Goal: Information Seeking & Learning: Learn about a topic

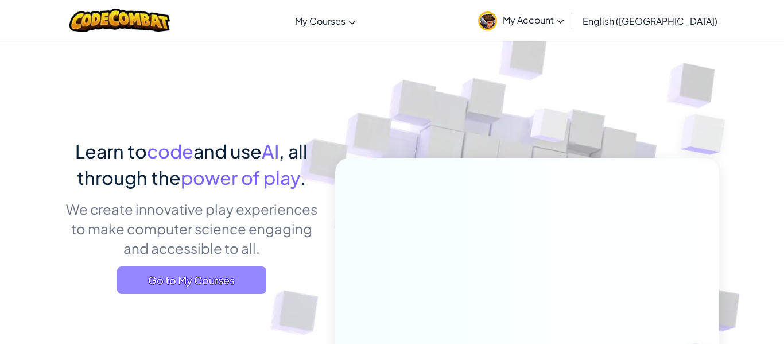
click at [235, 271] on span "Go to My Courses" at bounding box center [191, 280] width 149 height 28
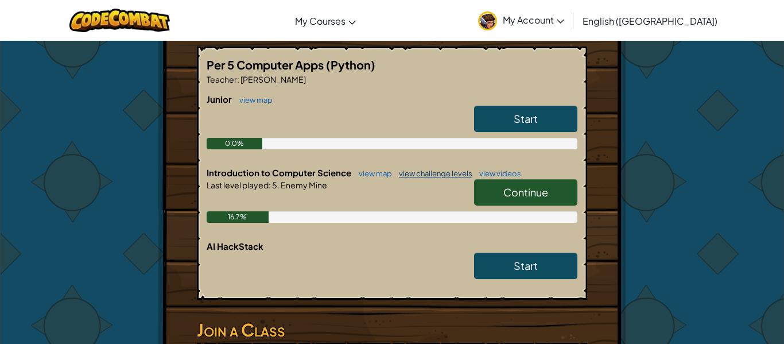
scroll to position [219, 0]
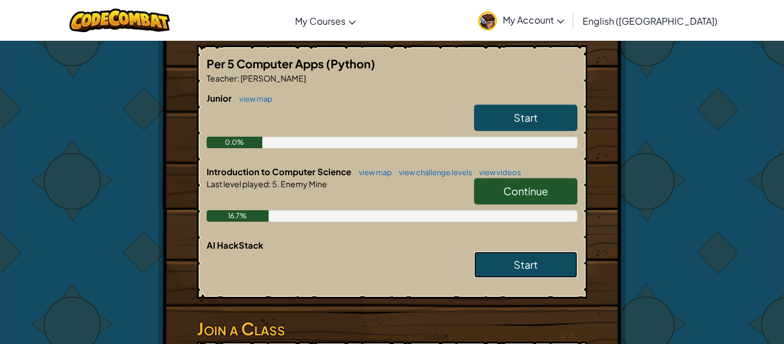
click at [511, 263] on link "Start" at bounding box center [525, 264] width 103 height 26
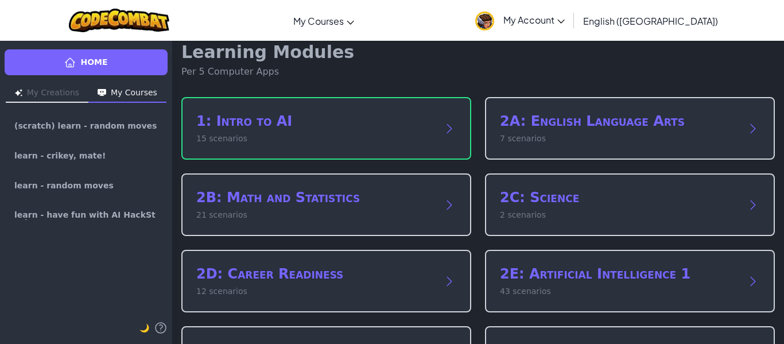
scroll to position [19, 0]
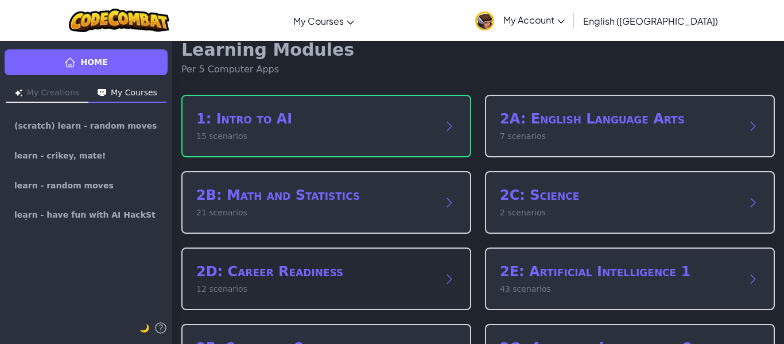
click at [422, 279] on h2 "2D: Career Readiness" at bounding box center [314, 271] width 237 height 18
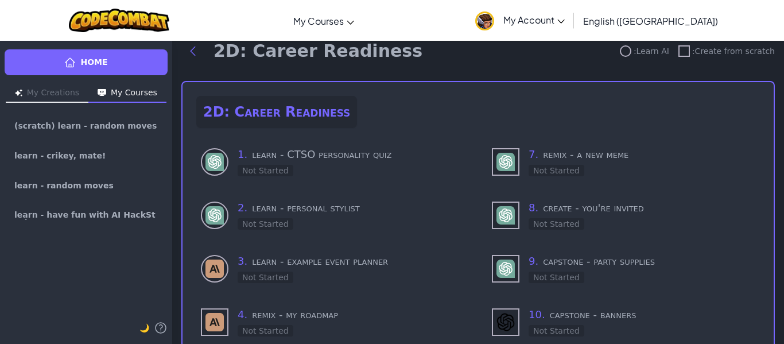
scroll to position [20, 0]
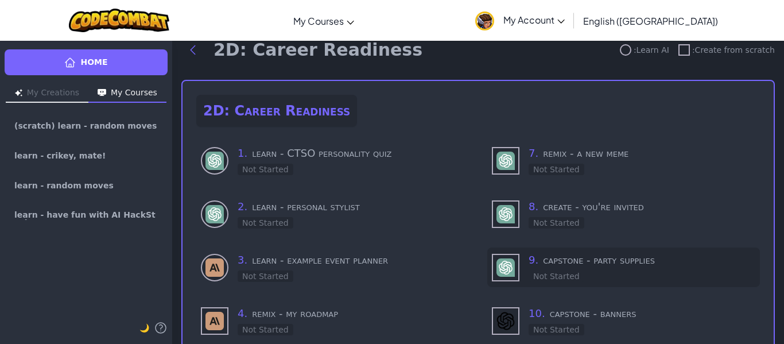
click at [555, 268] on div "9 . capstone - party supplies Not Started" at bounding box center [641, 267] width 227 height 30
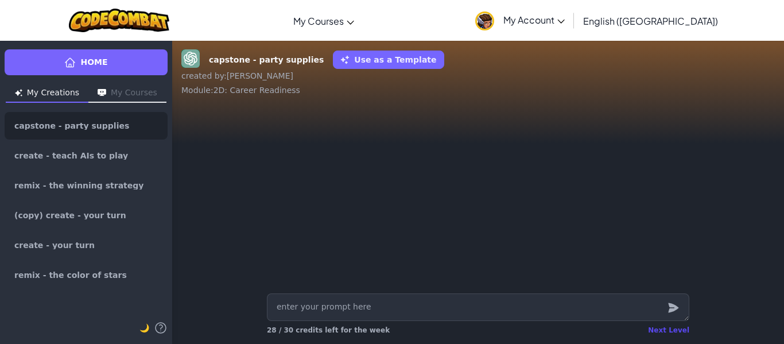
click at [680, 328] on div "Next Level" at bounding box center [668, 329] width 41 height 9
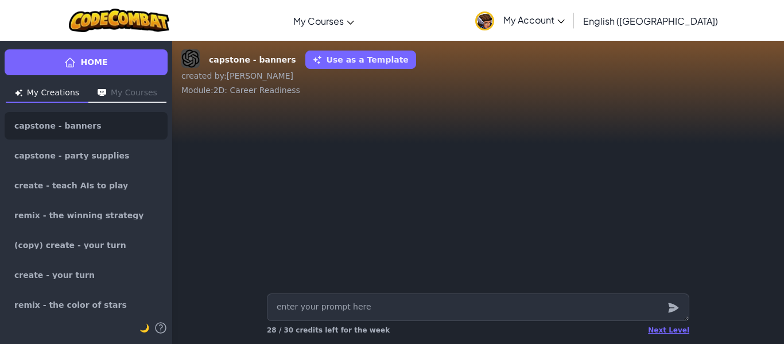
click at [138, 88] on button "My Courses" at bounding box center [127, 93] width 78 height 18
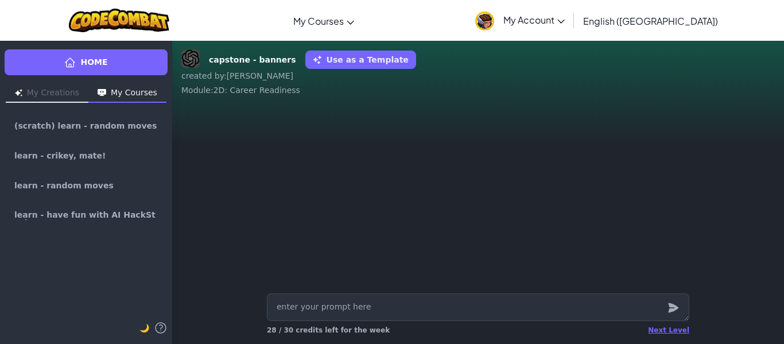
click at [42, 95] on button "My Creations" at bounding box center [47, 93] width 83 height 18
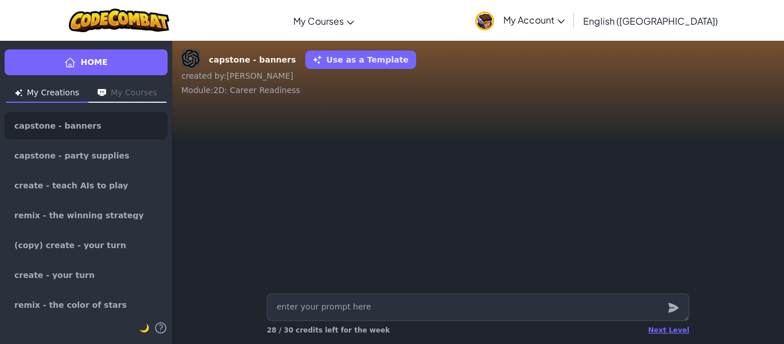
click at [128, 94] on button "My Courses" at bounding box center [127, 93] width 78 height 18
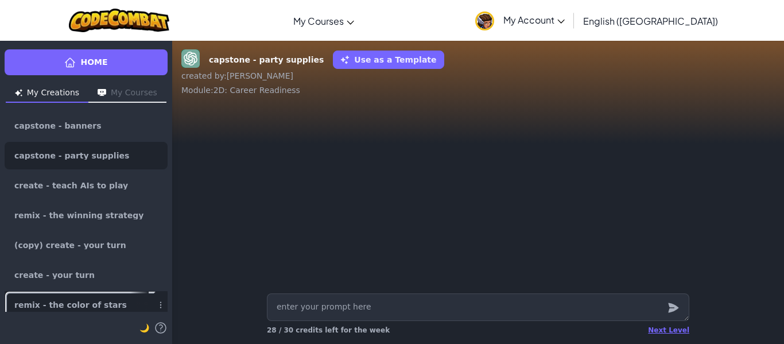
click at [110, 302] on link "remix - the color of stars" at bounding box center [86, 305] width 163 height 28
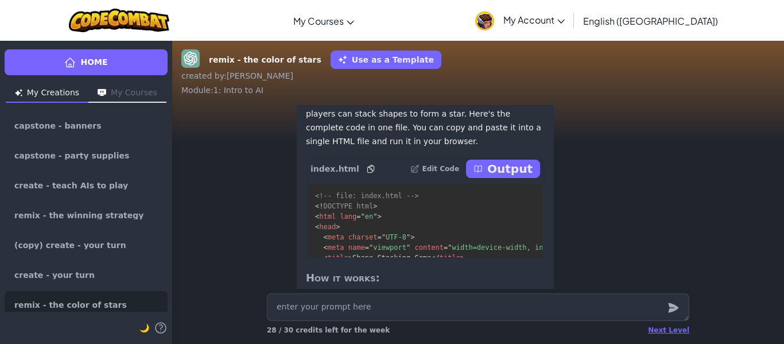
scroll to position [-263, 0]
click at [515, 176] on p "Output" at bounding box center [509, 168] width 45 height 16
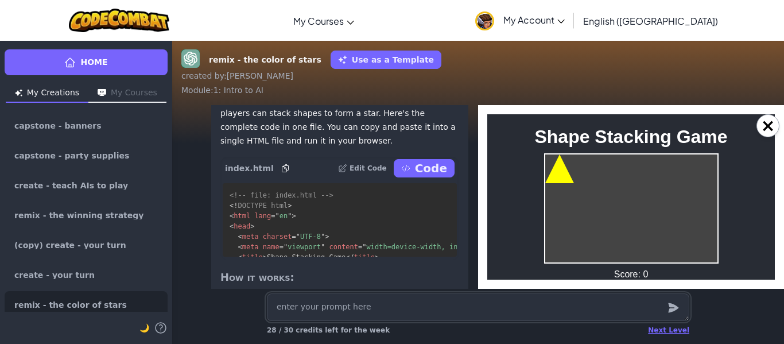
scroll to position [0, 0]
click at [647, 217] on div at bounding box center [631, 208] width 174 height 110
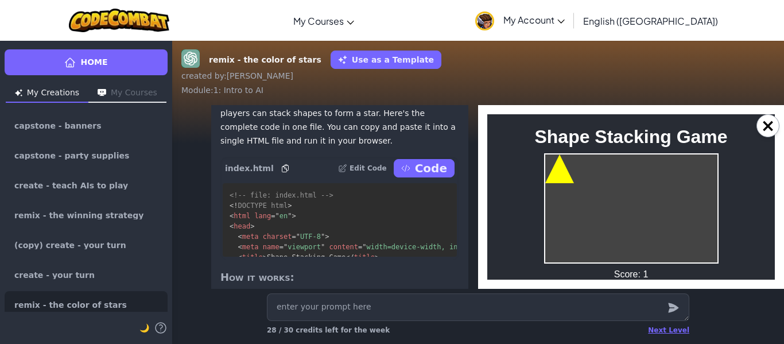
click at [647, 217] on div at bounding box center [631, 208] width 174 height 110
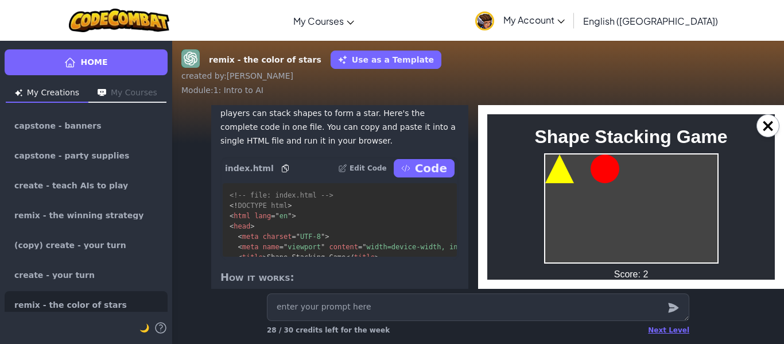
click at [647, 217] on div at bounding box center [631, 208] width 174 height 110
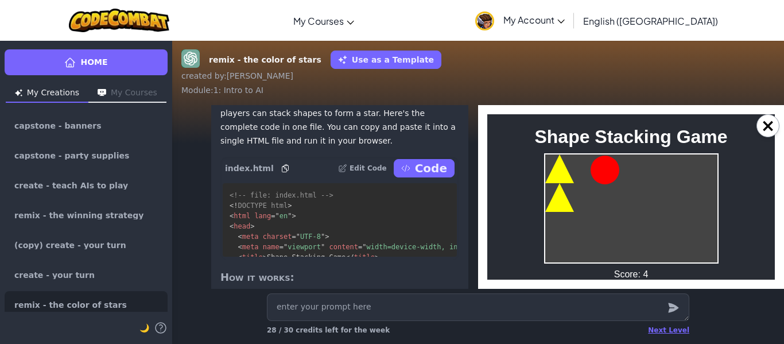
click at [647, 217] on div at bounding box center [631, 208] width 174 height 110
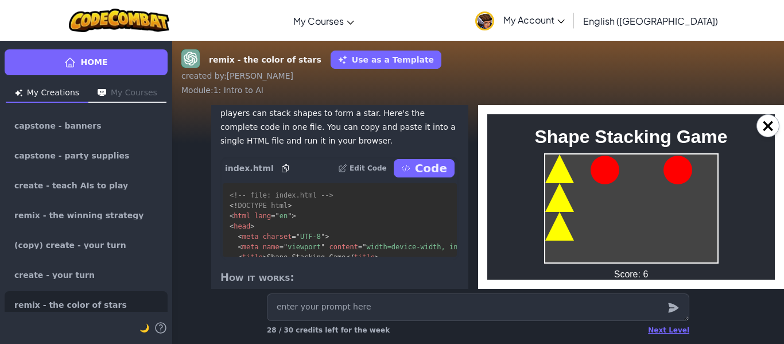
click at [647, 217] on div at bounding box center [631, 208] width 174 height 110
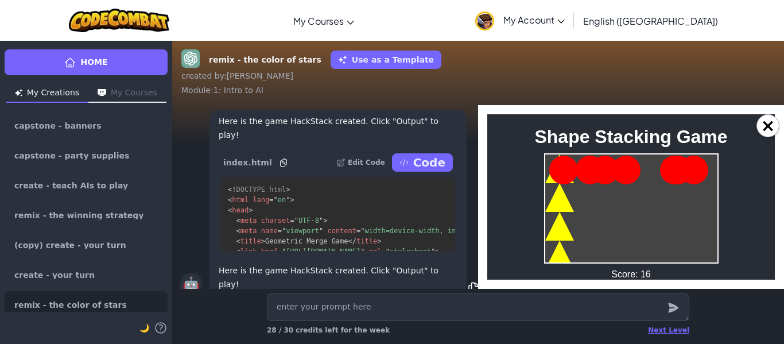
scroll to position [-563, 4]
click at [406, 167] on icon at bounding box center [401, 162] width 9 height 9
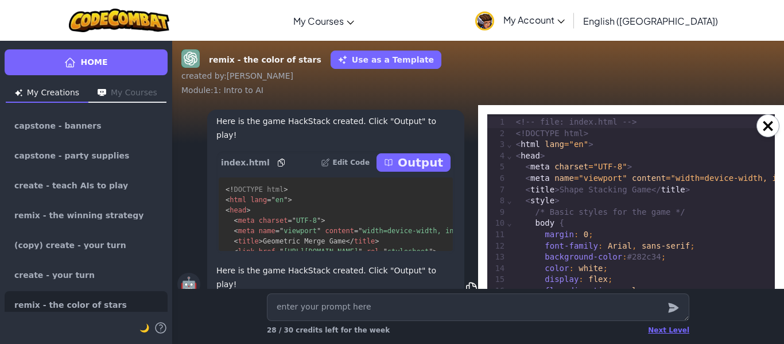
click at [408, 170] on p "Output" at bounding box center [420, 162] width 45 height 16
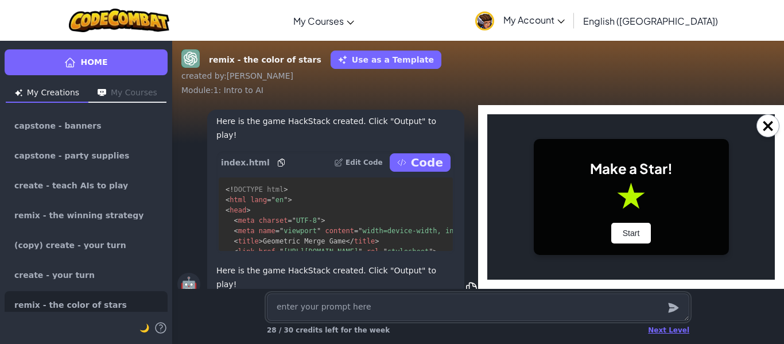
scroll to position [0, 0]
click at [617, 248] on div "Make a Star! Start" at bounding box center [631, 197] width 195 height 116
click at [625, 235] on button "Start" at bounding box center [631, 233] width 40 height 21
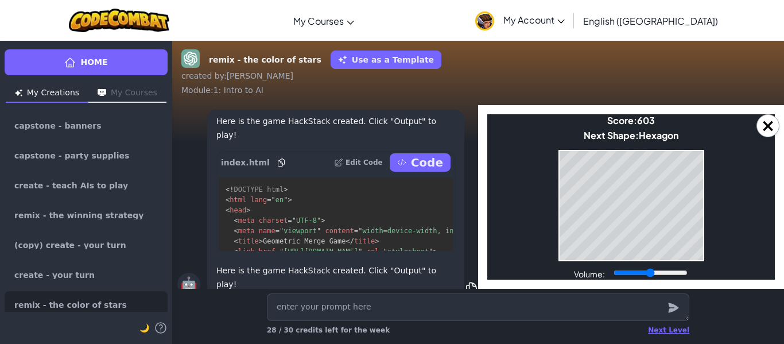
click at [427, 170] on p "Code" at bounding box center [427, 162] width 32 height 16
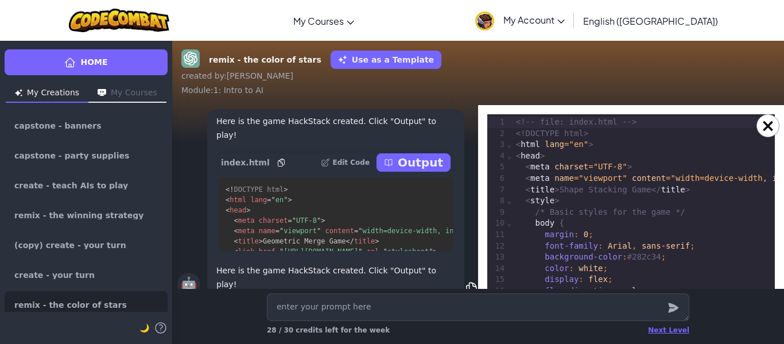
click at [427, 170] on p "Output" at bounding box center [420, 162] width 45 height 16
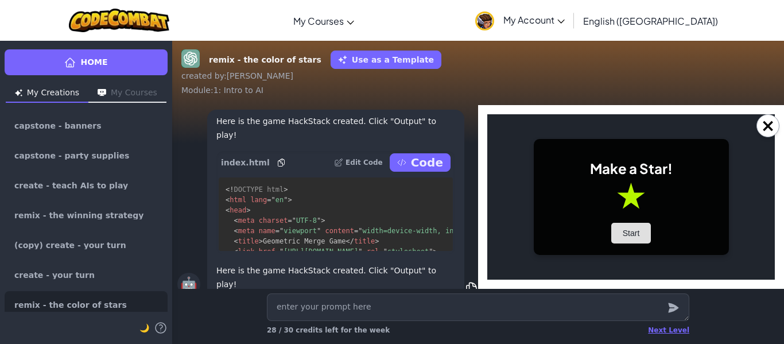
click at [629, 236] on button "Start" at bounding box center [631, 233] width 40 height 21
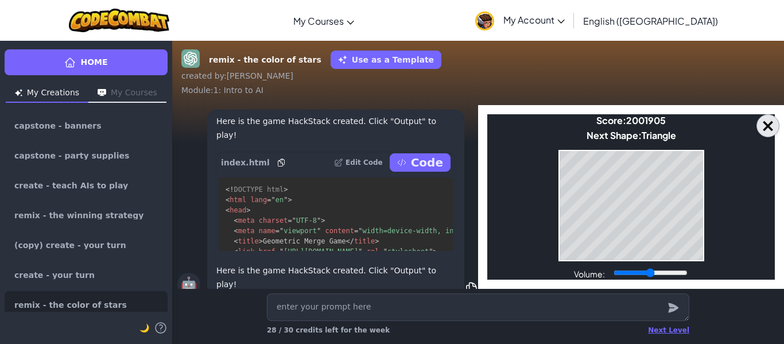
click at [760, 118] on button "×" at bounding box center [767, 125] width 23 height 23
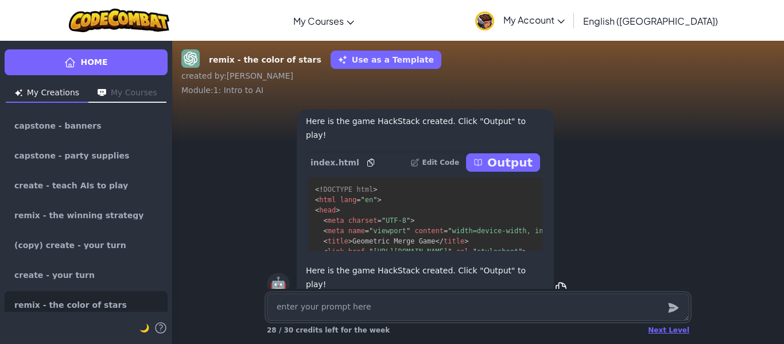
scroll to position [-563, 0]
click at [473, 311] on textarea at bounding box center [478, 307] width 422 height 28
type textarea "x"
type textarea "g"
type textarea "x"
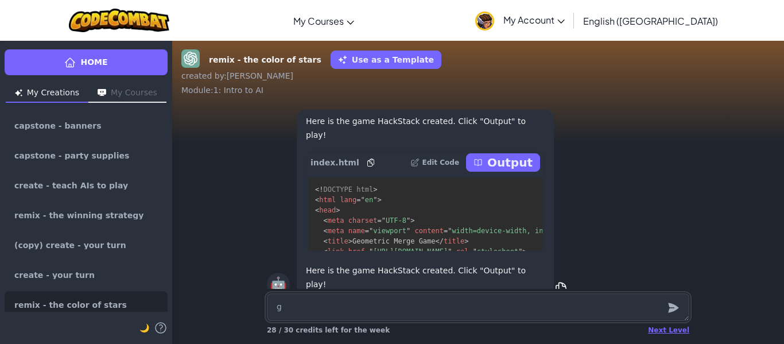
type textarea "gu"
type textarea "x"
type textarea "gue"
type textarea "x"
type textarea "gues"
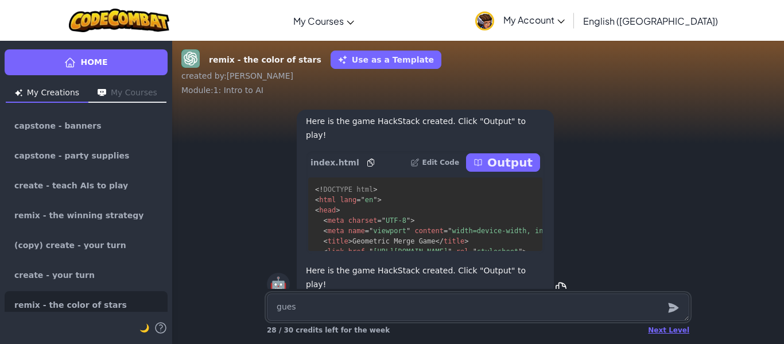
type textarea "x"
type textarea "guess"
type textarea "x"
type textarea "guessi"
type textarea "x"
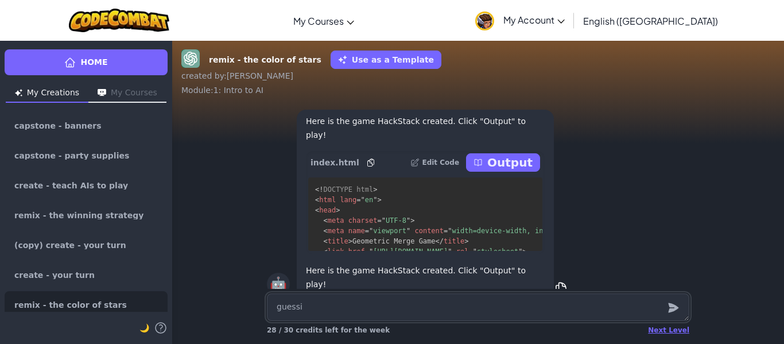
type textarea "guessin"
type textarea "x"
type textarea "guessing"
type textarea "x"
type textarea "guessing"
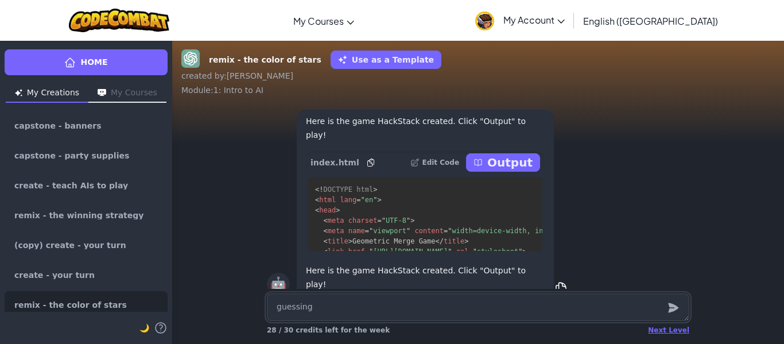
type textarea "x"
type textarea "guessing g"
type textarea "x"
type textarea "guessing ga"
type textarea "x"
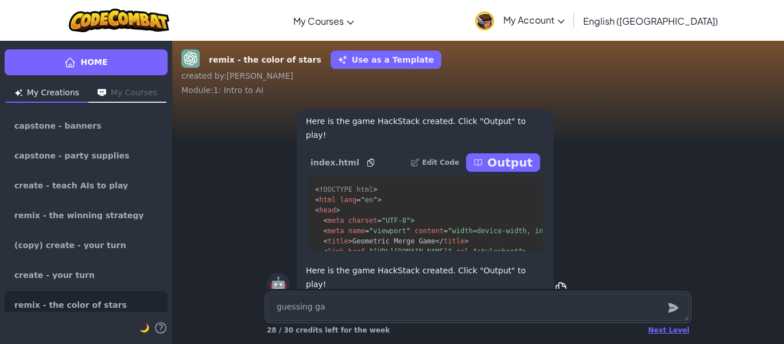
type textarea "guessing gam"
type textarea "x"
type textarea "guessing game"
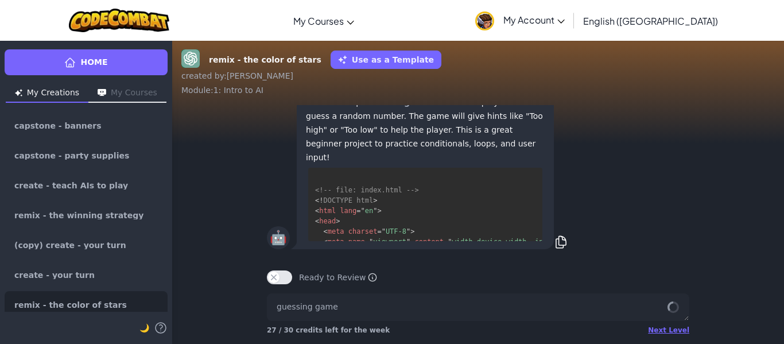
scroll to position [-816, 0]
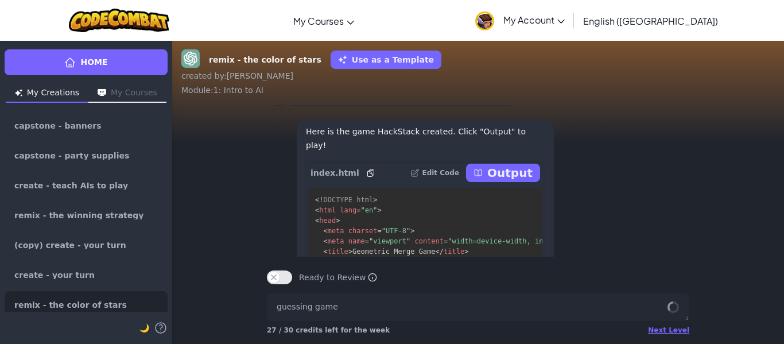
click at [524, 181] on p "Output" at bounding box center [509, 173] width 45 height 16
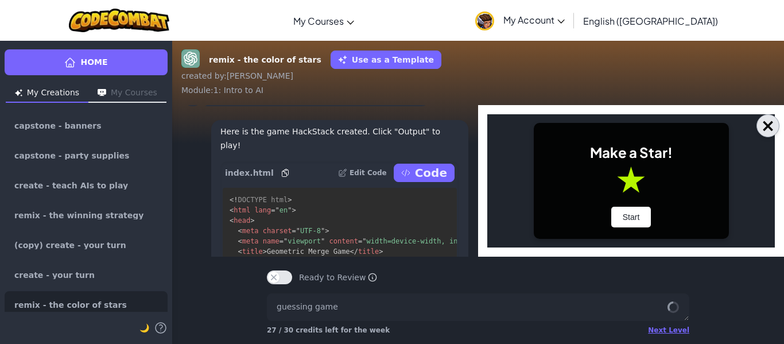
scroll to position [0, 0]
click at [770, 129] on button "×" at bounding box center [767, 125] width 23 height 23
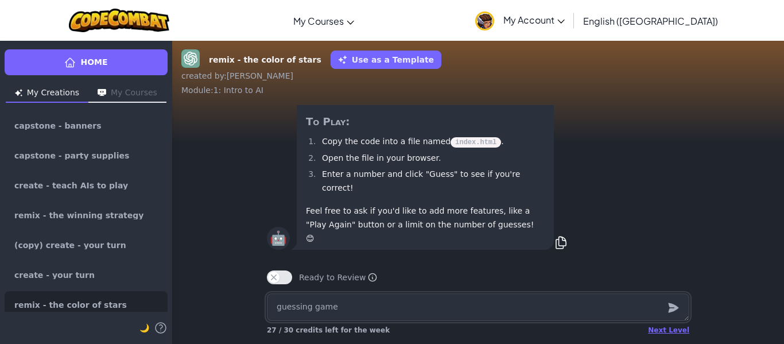
scroll to position [1, 0]
type textarea "x"
click at [359, 301] on textarea "guessing game" at bounding box center [478, 307] width 422 height 28
type textarea "x"
type textarea "p"
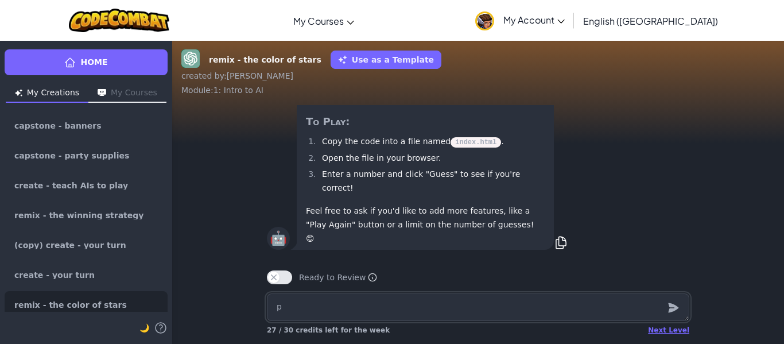
type textarea "x"
type textarea "pu"
type textarea "x"
type textarea "puz"
type textarea "x"
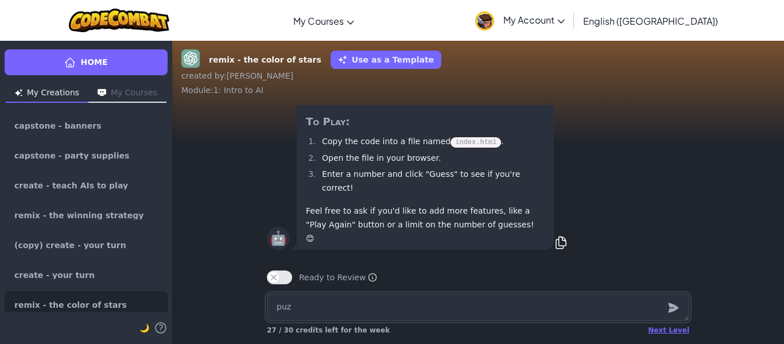
type textarea "puzz"
type textarea "x"
type textarea "puzzl"
type textarea "x"
type textarea "puzzle"
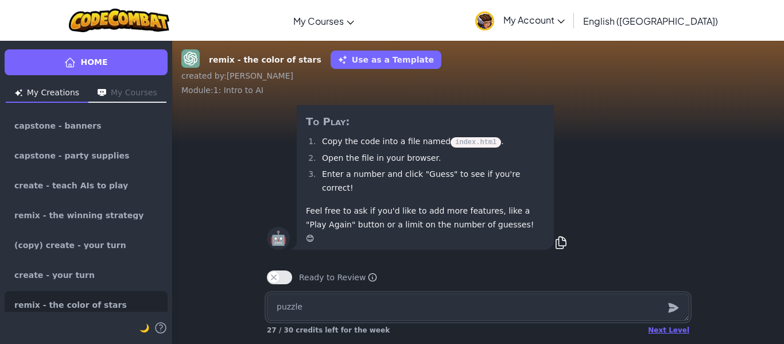
type textarea "x"
type textarea "puzzle"
type textarea "x"
type textarea "puzzle g"
type textarea "x"
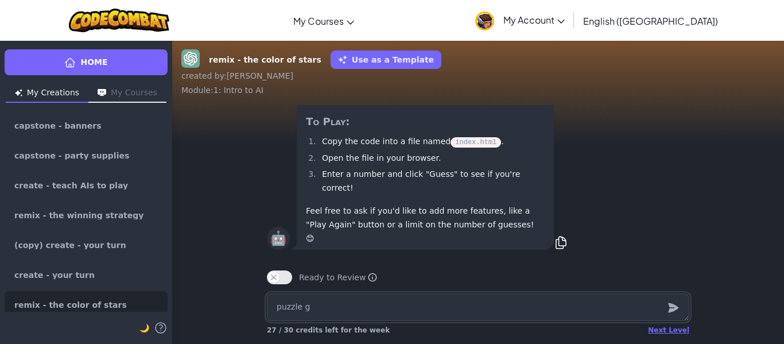
type textarea "puzzle ga"
type textarea "x"
type textarea "puzzle gam"
type textarea "x"
type textarea "puzzle game"
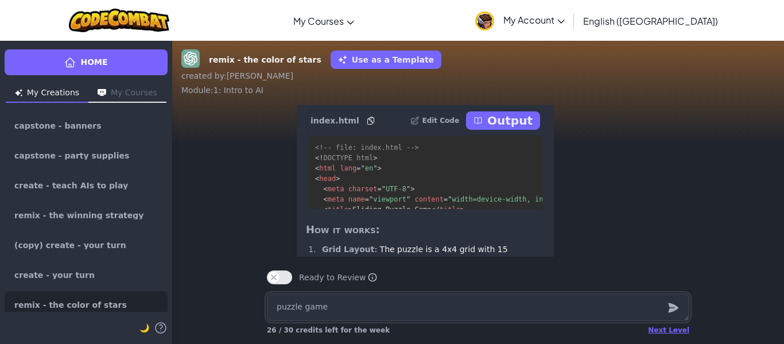
scroll to position [-267, 0]
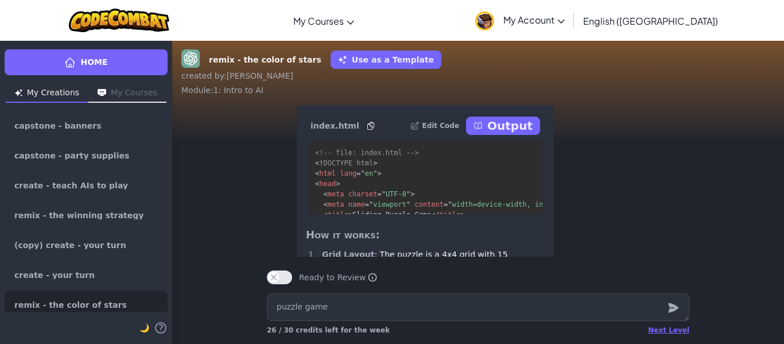
click at [501, 131] on p "Output" at bounding box center [509, 126] width 45 height 16
type textarea "x"
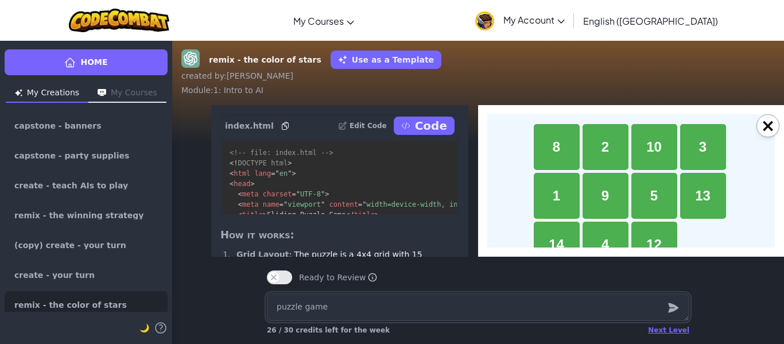
scroll to position [68, 0]
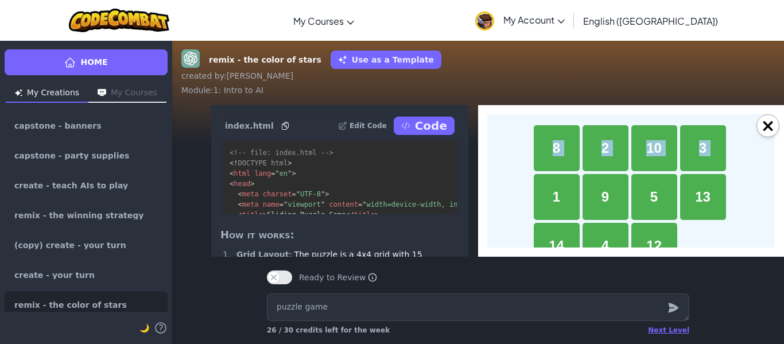
drag, startPoint x: 550, startPoint y: 193, endPoint x: 540, endPoint y: 142, distance: 52.0
click at [540, 142] on div "8 2 10 3 1 9 5 13 14 4 12 7 15 6 11" at bounding box center [631, 221] width 195 height 192
click at [563, 188] on div "1" at bounding box center [557, 197] width 46 height 46
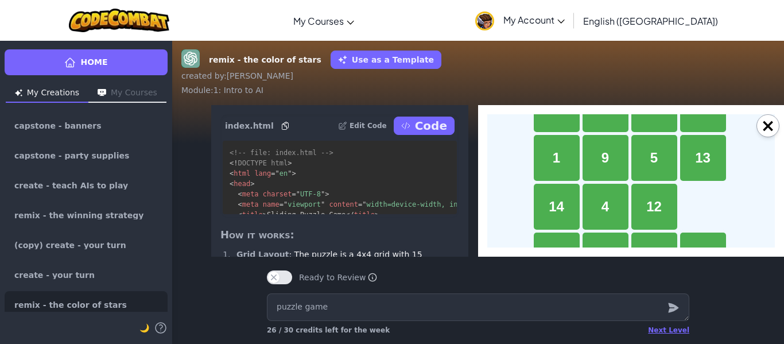
scroll to position [108, 0]
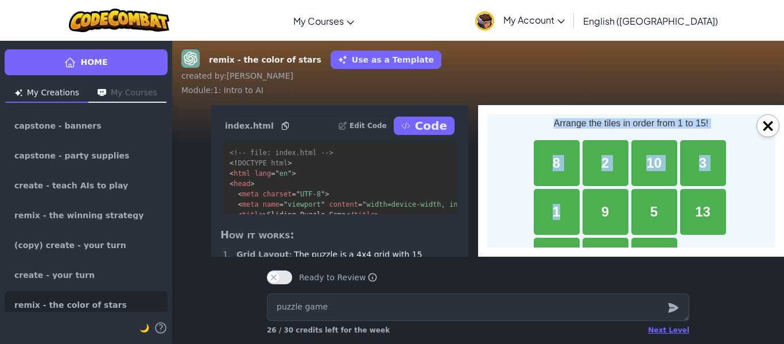
drag, startPoint x: 556, startPoint y: 145, endPoint x: 548, endPoint y: 114, distance: 32.6
click at [548, 114] on body "Sliding Puzzle Game Arrange the tiles in order from 1 to 15! 8 2 10 3 1 9 5 13 …" at bounding box center [630, 208] width 287 height 294
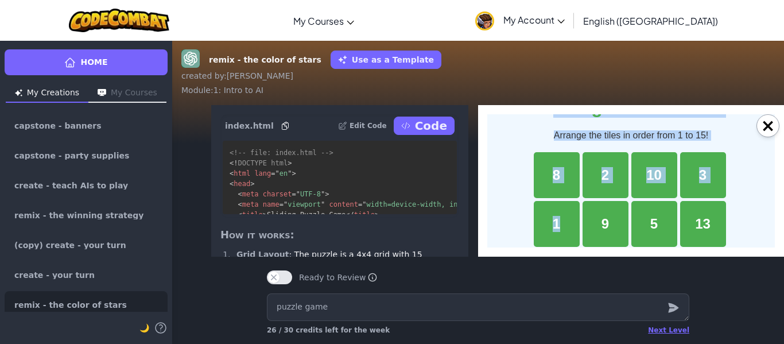
click at [565, 186] on div "8" at bounding box center [557, 175] width 46 height 46
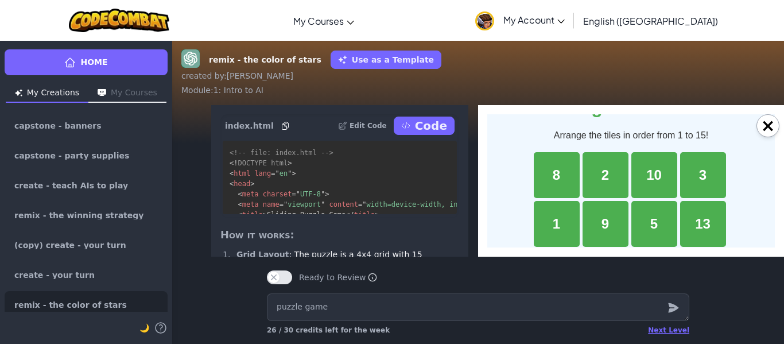
drag, startPoint x: 561, startPoint y: 185, endPoint x: 606, endPoint y: 184, distance: 45.3
click at [606, 184] on div "8 2 10 3 1 9 5 13 14 4 12 7 15 6 11" at bounding box center [631, 248] width 195 height 192
click at [572, 181] on div "8" at bounding box center [557, 175] width 46 height 46
drag, startPoint x: 564, startPoint y: 213, endPoint x: 554, endPoint y: 160, distance: 53.7
click at [554, 160] on div "8 2 10 3 1 9 5 13 14 4 12 7 15 6 11" at bounding box center [631, 248] width 195 height 192
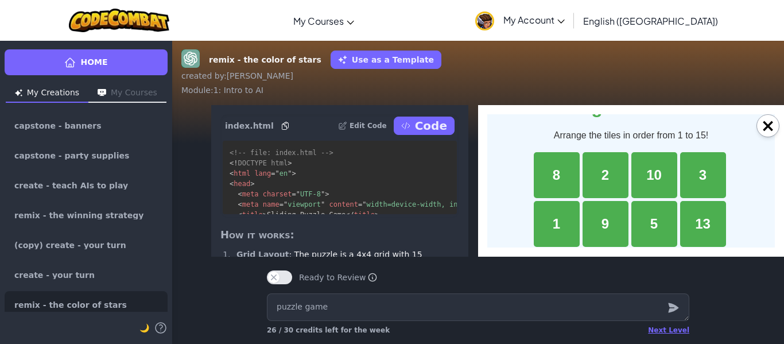
click at [652, 223] on div "5" at bounding box center [654, 224] width 46 height 46
drag, startPoint x: 652, startPoint y: 223, endPoint x: 606, endPoint y: 220, distance: 46.0
click at [606, 220] on div "8 2 10 3 1 9 5 13 14 4 12 7 15 6 11" at bounding box center [631, 248] width 195 height 192
click at [430, 140] on div "index.html Edit Code Code <!-- file: index.html --> <! DOCTYPE html > < html la…" at bounding box center [339, 165] width 239 height 103
click at [587, 314] on textarea "puzzle game" at bounding box center [478, 307] width 422 height 28
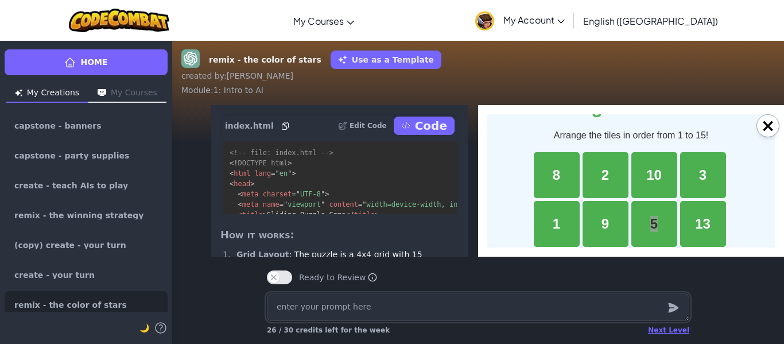
type textarea "x"
type textarea "g"
type textarea "x"
type textarea "gu"
type textarea "x"
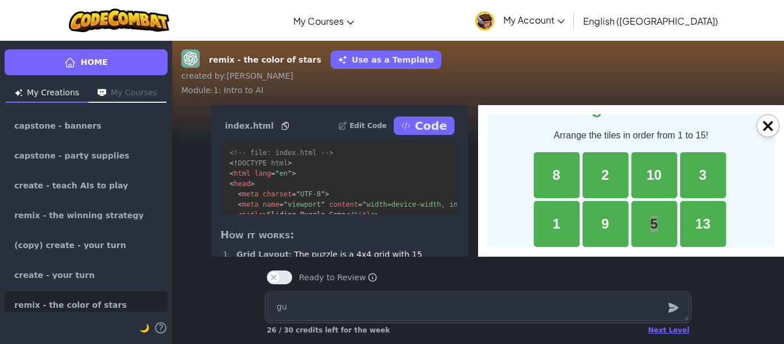
type textarea "g"
type textarea "x"
type textarea "c"
type textarea "x"
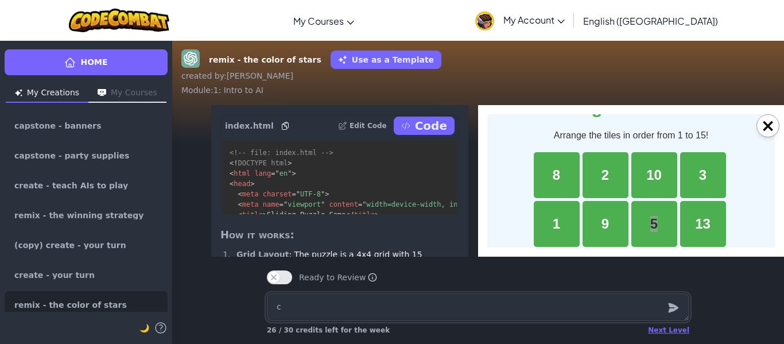
type textarea "co"
type textarea "x"
type textarea "cod"
type textarea "x"
type textarea "code"
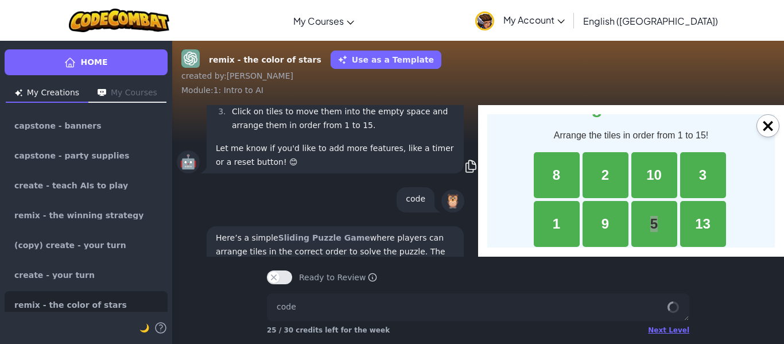
scroll to position [1, 5]
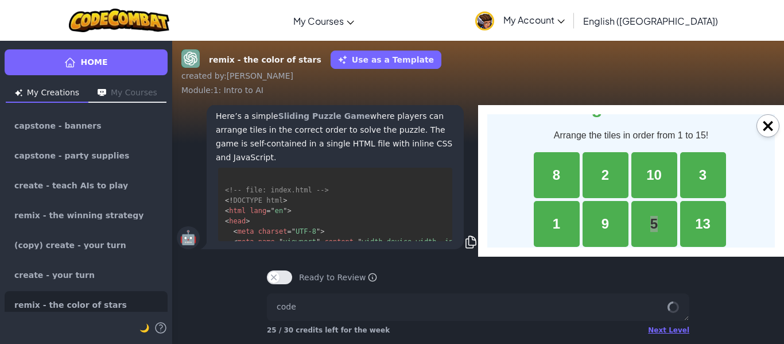
type textarea "x"
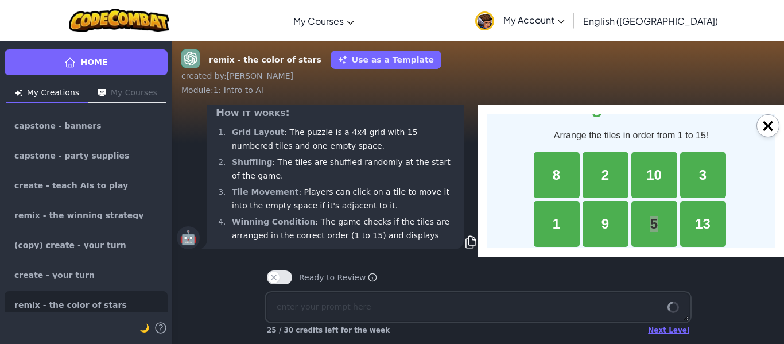
type textarea "g"
type textarea "x"
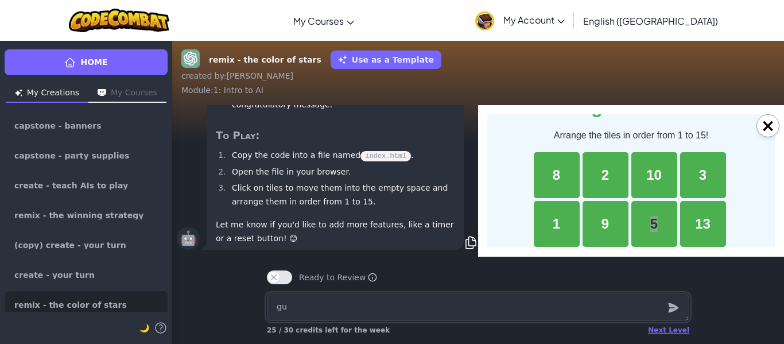
type textarea "gue"
type textarea "x"
type textarea "gues"
type textarea "x"
type textarea "guess"
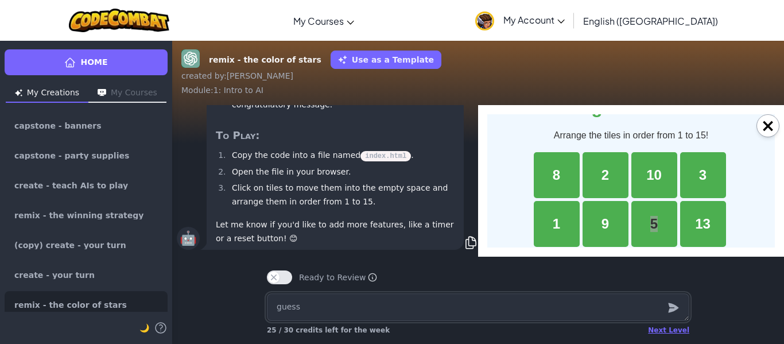
type textarea "x"
type textarea "guessi"
type textarea "x"
type textarea "guessin"
type textarea "x"
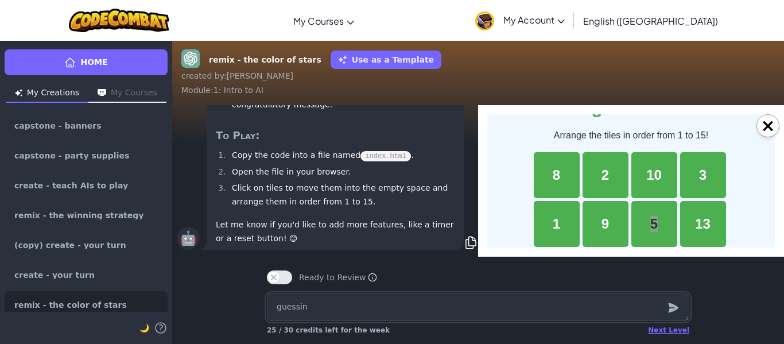
type textarea "guessing"
type textarea "x"
type textarea "guessing"
type textarea "x"
type textarea "guessing g"
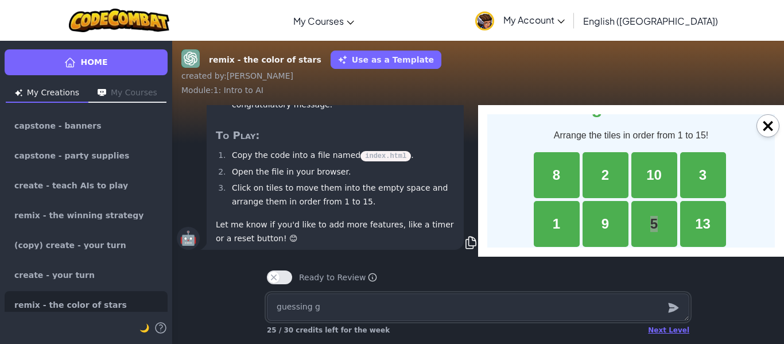
type textarea "x"
type textarea "guessing ga"
type textarea "x"
type textarea "guessing gam"
type textarea "x"
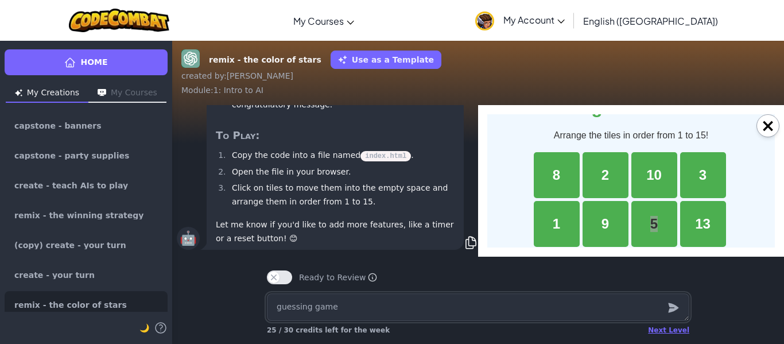
type textarea "guessing game"
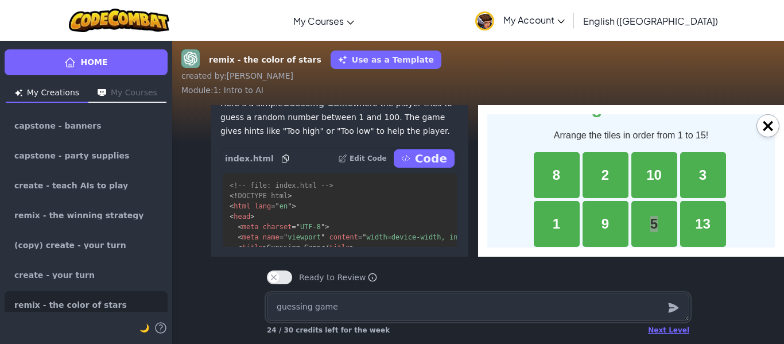
scroll to position [-287, 0]
click at [414, 169] on button "Code" at bounding box center [424, 159] width 61 height 18
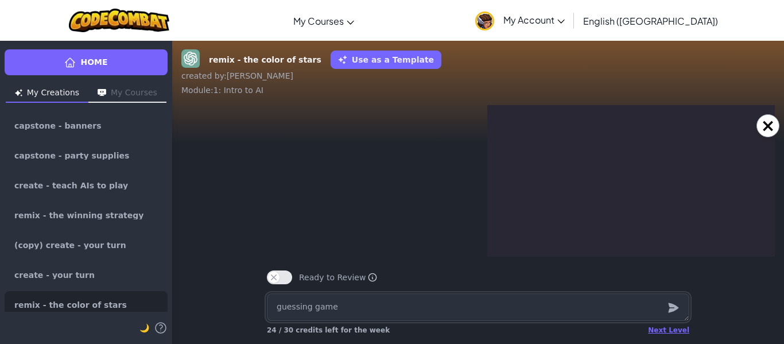
scroll to position [0, 0]
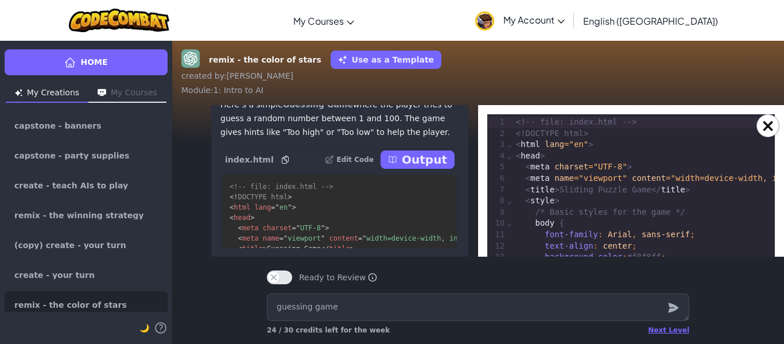
click at [441, 168] on p "Output" at bounding box center [424, 159] width 45 height 16
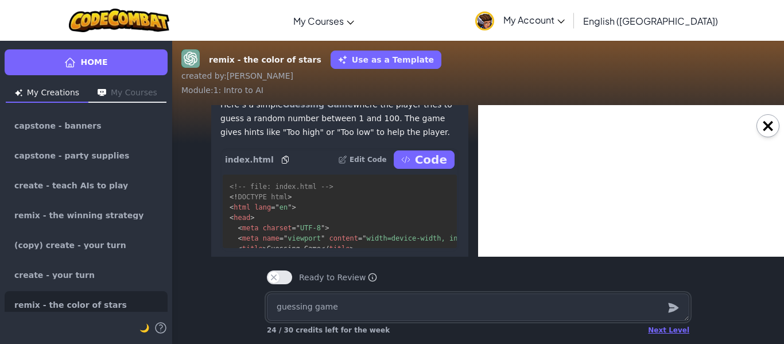
type textarea "x"
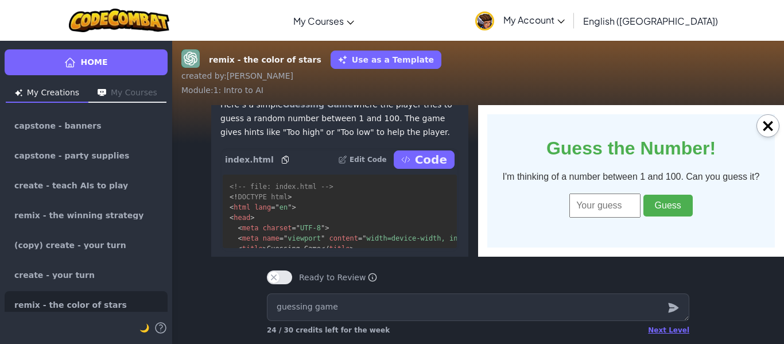
click at [612, 203] on input "number" at bounding box center [604, 205] width 71 height 24
click at [670, 203] on button "Guess" at bounding box center [667, 205] width 49 height 22
click at [622, 209] on input "67" at bounding box center [604, 205] width 71 height 24
type input "6"
click at [656, 214] on button "Guess" at bounding box center [667, 205] width 49 height 22
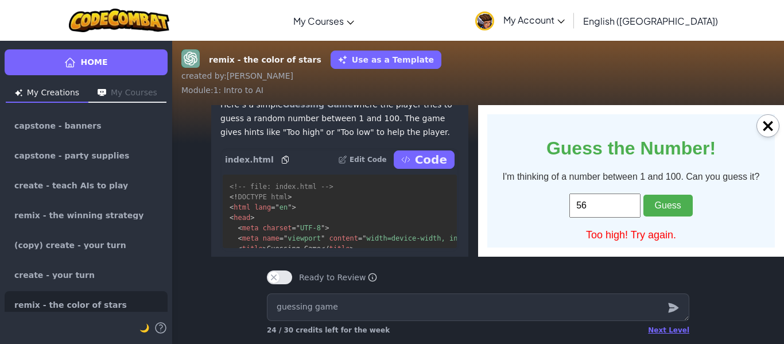
click at [628, 207] on input "56" at bounding box center [604, 205] width 71 height 24
type input "5"
type input "6"
click at [661, 211] on button "Guess" at bounding box center [667, 205] width 49 height 22
click at [659, 208] on button "Guess" at bounding box center [667, 205] width 49 height 22
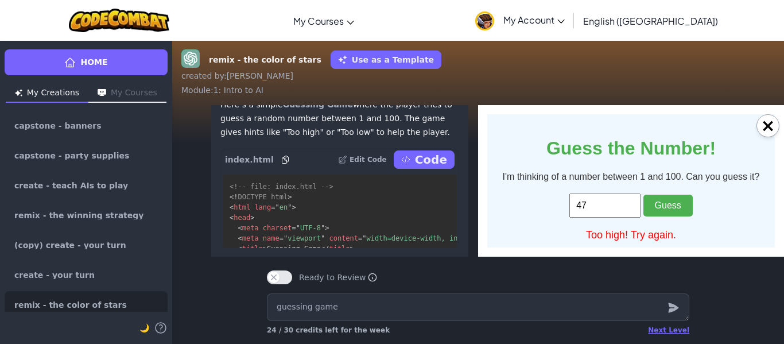
click at [622, 204] on input "47" at bounding box center [604, 205] width 71 height 24
type input "4"
click at [651, 205] on button "Guess" at bounding box center [667, 205] width 49 height 22
click at [624, 205] on input "37" at bounding box center [604, 205] width 71 height 24
type input "3"
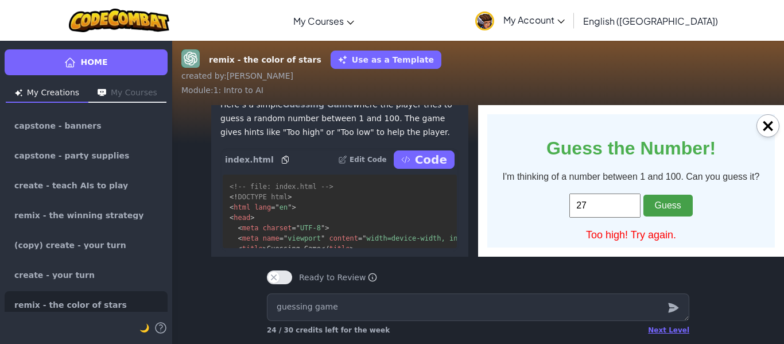
click at [676, 205] on button "Guess" at bounding box center [667, 205] width 49 height 22
click at [665, 203] on button "Guess" at bounding box center [667, 205] width 49 height 22
click at [633, 201] on input "28" at bounding box center [604, 205] width 71 height 24
type input "2"
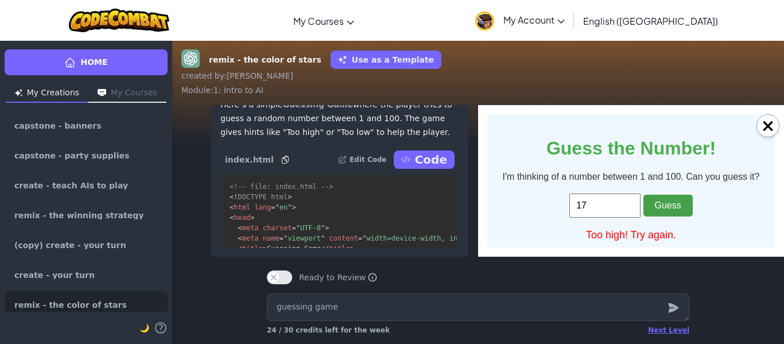
type input "17"
click at [674, 206] on button "Guess" at bounding box center [667, 205] width 49 height 22
click at [630, 209] on input "16" at bounding box center [604, 205] width 71 height 24
type input "1"
type input "7"
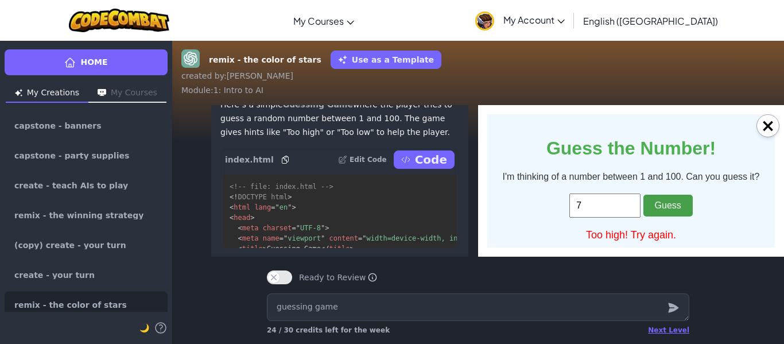
click at [669, 211] on button "Guess" at bounding box center [667, 205] width 49 height 22
click at [620, 204] on input "7" at bounding box center [604, 205] width 71 height 24
type input "6"
type input "5"
type input "4"
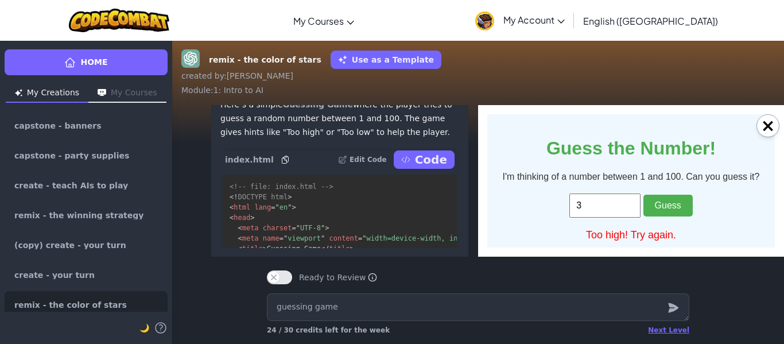
type input "3"
type input "2"
type input "1"
click at [662, 216] on button "Guess" at bounding box center [667, 205] width 49 height 22
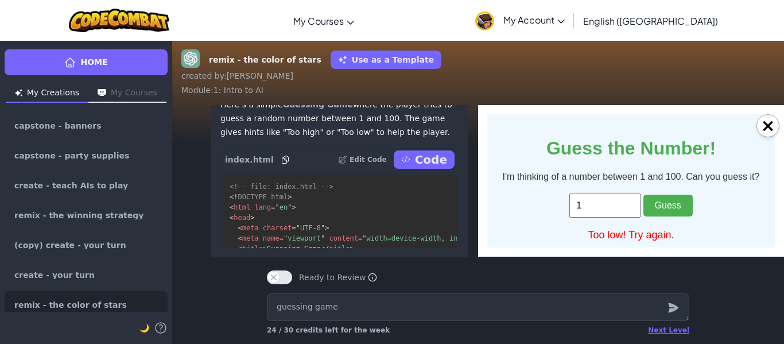
click at [624, 208] on input "1" at bounding box center [604, 205] width 71 height 24
type input "2"
click at [671, 208] on button "Guess" at bounding box center [667, 205] width 49 height 22
click at [618, 205] on input "2" at bounding box center [604, 205] width 71 height 24
type input "3"
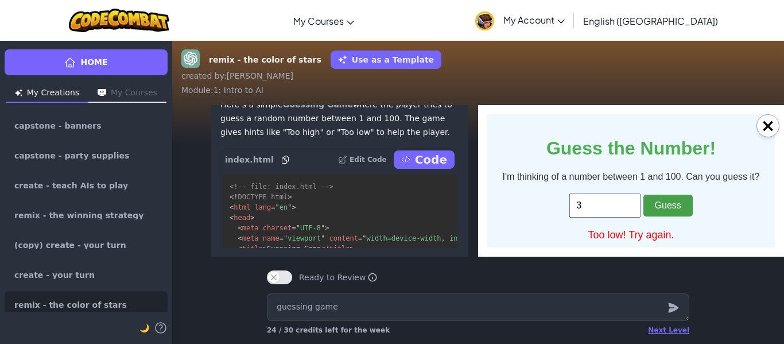
click at [659, 208] on button "Guess" at bounding box center [667, 205] width 49 height 22
click at [625, 205] on input "3" at bounding box center [604, 205] width 71 height 24
type input "4"
click at [666, 213] on button "Guess" at bounding box center [667, 205] width 49 height 22
click at [662, 207] on button "Guess" at bounding box center [667, 205] width 49 height 22
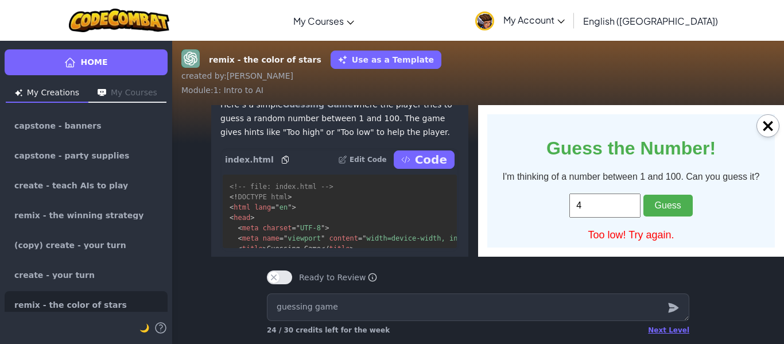
click at [620, 205] on input "4" at bounding box center [604, 205] width 71 height 24
type input "5"
click at [661, 206] on button "Guess" at bounding box center [667, 205] width 49 height 22
click at [671, 208] on button "Guess" at bounding box center [667, 205] width 49 height 22
click at [655, 209] on button "Guess" at bounding box center [667, 205] width 49 height 22
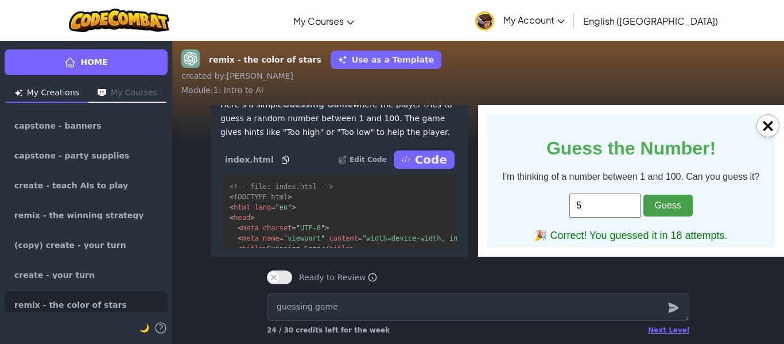
click at [652, 208] on button "Guess" at bounding box center [667, 205] width 49 height 22
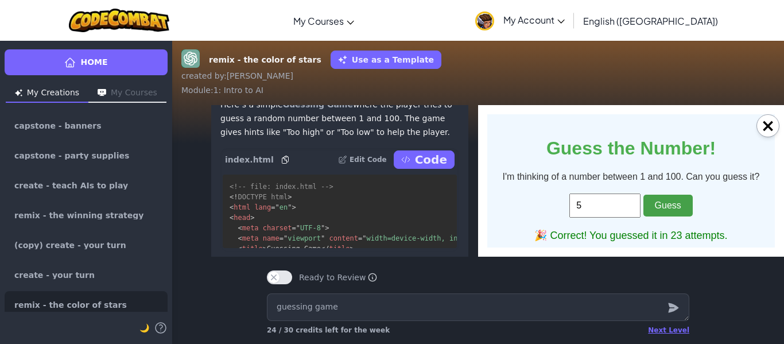
click at [652, 208] on button "Guess" at bounding box center [667, 205] width 49 height 22
click at [624, 207] on input "5" at bounding box center [604, 205] width 71 height 24
click at [431, 168] on p "Code" at bounding box center [431, 159] width 32 height 16
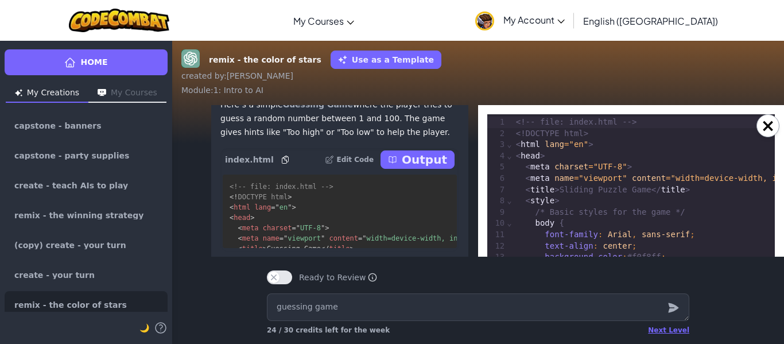
click at [431, 168] on p "Output" at bounding box center [424, 159] width 45 height 16
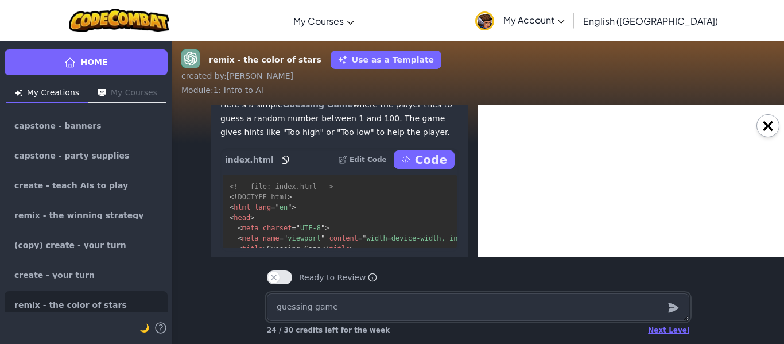
type textarea "x"
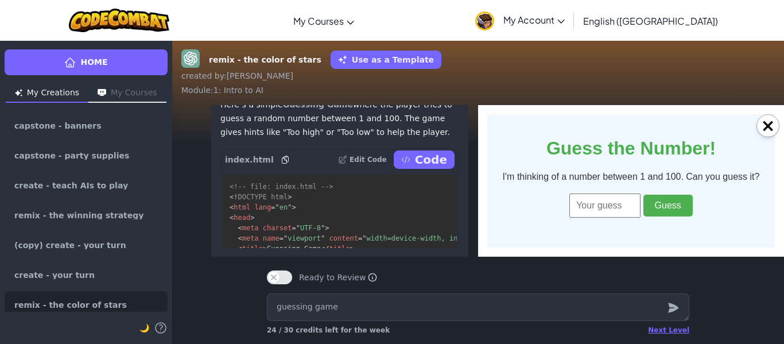
click at [584, 207] on input "number" at bounding box center [604, 205] width 71 height 24
click at [660, 203] on button "Guess" at bounding box center [667, 205] width 49 height 22
click at [625, 201] on input "50" at bounding box center [604, 205] width 71 height 24
type input "5"
click at [649, 213] on button "Guess" at bounding box center [667, 205] width 49 height 22
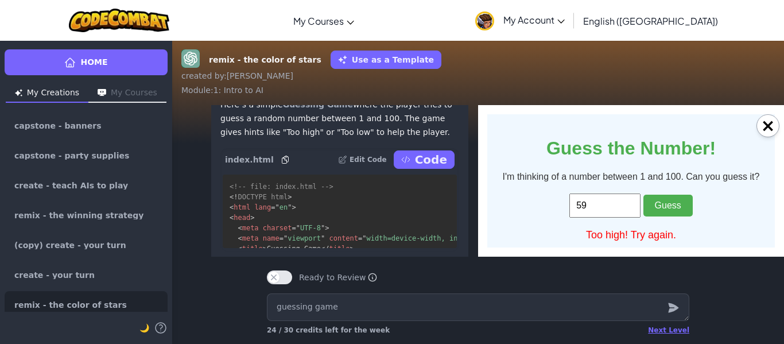
click at [627, 209] on input "59" at bounding box center [604, 205] width 71 height 24
type input "5"
click at [668, 209] on button "Guess" at bounding box center [667, 205] width 49 height 22
click at [667, 205] on button "Guess" at bounding box center [667, 205] width 49 height 22
click at [653, 206] on button "Guess" at bounding box center [667, 205] width 49 height 22
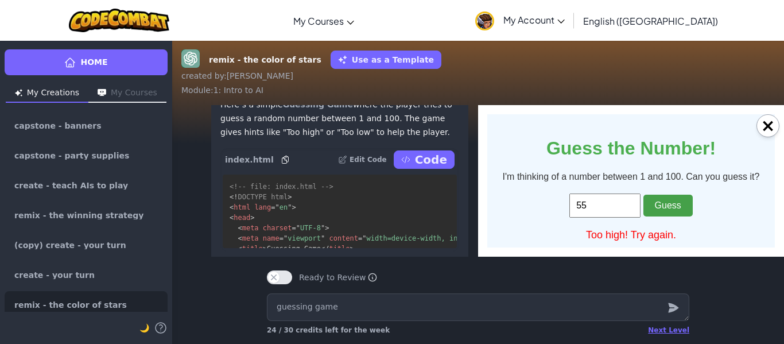
click at [653, 206] on button "Guess" at bounding box center [667, 205] width 49 height 22
click at [631, 204] on input "56" at bounding box center [604, 205] width 71 height 24
click at [674, 206] on button "Guess" at bounding box center [667, 205] width 49 height 22
click at [620, 209] on input "54" at bounding box center [604, 205] width 71 height 24
click at [658, 210] on button "Guess" at bounding box center [667, 205] width 49 height 22
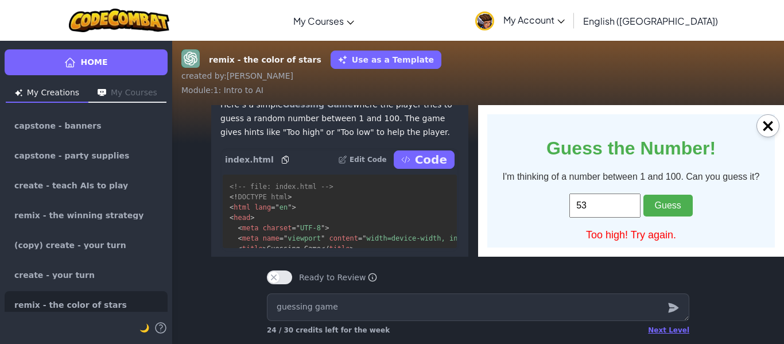
click at [614, 207] on input "53" at bounding box center [604, 205] width 71 height 24
click at [665, 209] on button "Guess" at bounding box center [667, 205] width 49 height 22
click at [616, 212] on input "52" at bounding box center [604, 205] width 71 height 24
click at [657, 199] on button "Guess" at bounding box center [667, 205] width 49 height 22
click at [607, 214] on input "51" at bounding box center [604, 205] width 71 height 24
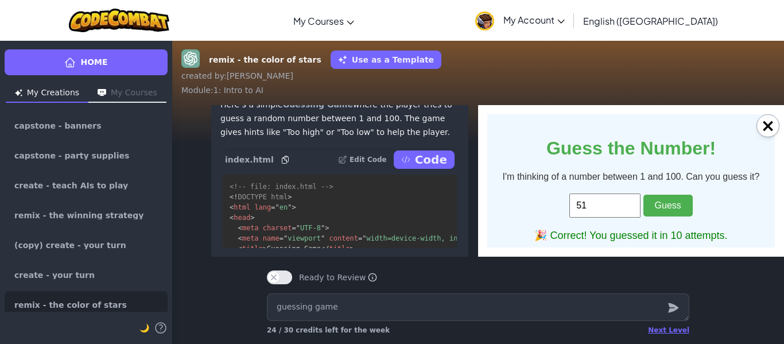
type input "5"
click at [439, 168] on p "Code" at bounding box center [431, 159] width 32 height 16
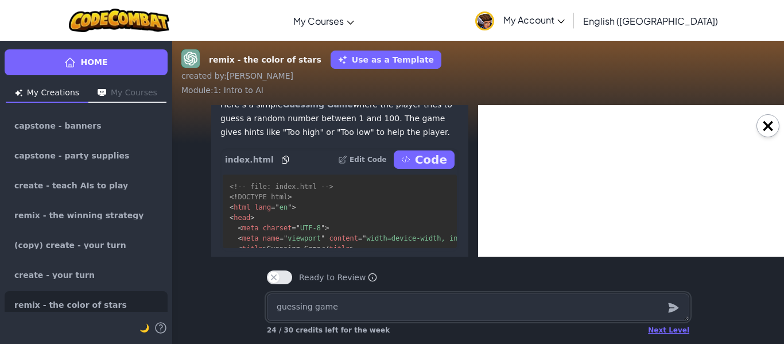
type textarea "x"
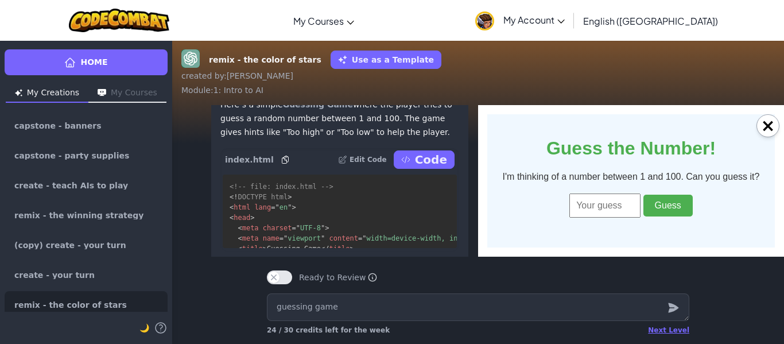
click at [624, 209] on input "number" at bounding box center [604, 205] width 71 height 24
click at [668, 197] on button "Guess" at bounding box center [667, 205] width 49 height 22
click at [633, 200] on input "67" at bounding box center [604, 205] width 71 height 24
type input "6"
click at [682, 202] on button "Guess" at bounding box center [667, 205] width 49 height 22
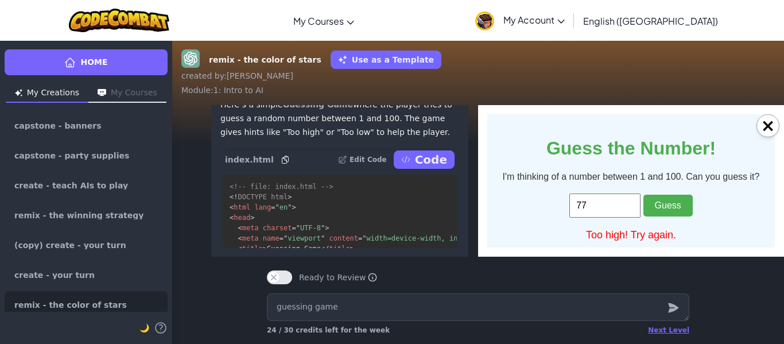
click at [621, 201] on input "77" at bounding box center [604, 205] width 71 height 24
type input "7"
click at [531, 298] on textarea "guessing game" at bounding box center [478, 307] width 422 height 28
type textarea "x"
type textarea "r"
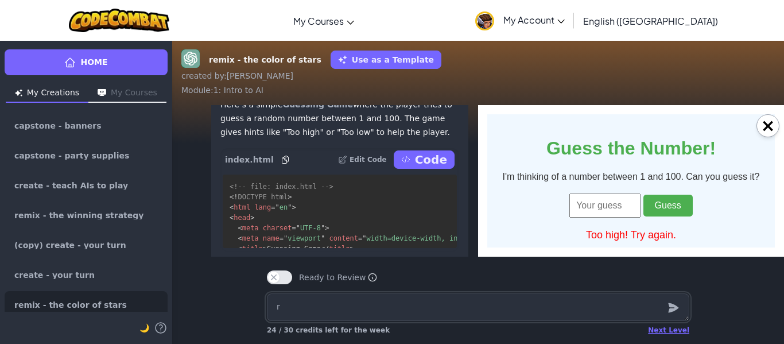
type textarea "x"
type textarea "ri"
type textarea "x"
type textarea "rid"
type textarea "x"
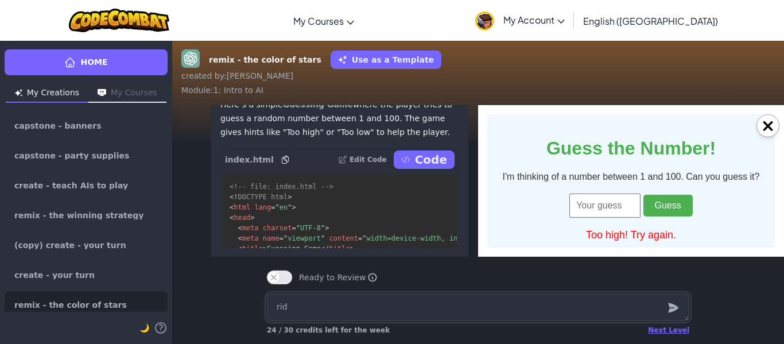
type textarea "ridd"
type textarea "x"
type textarea "riddl"
type textarea "x"
type textarea "[PERSON_NAME]"
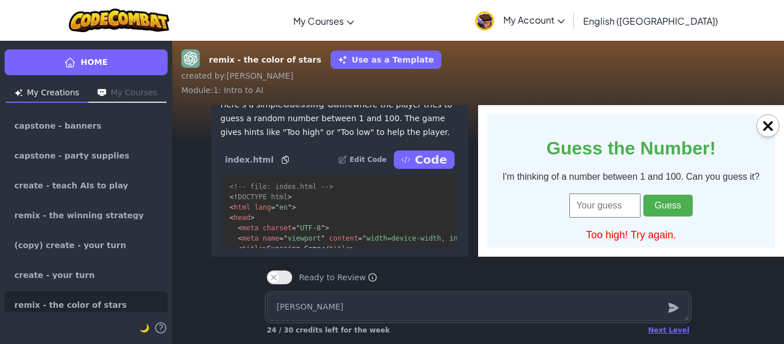
type textarea "x"
type textarea "riddles"
type textarea "x"
type textarea "riddles"
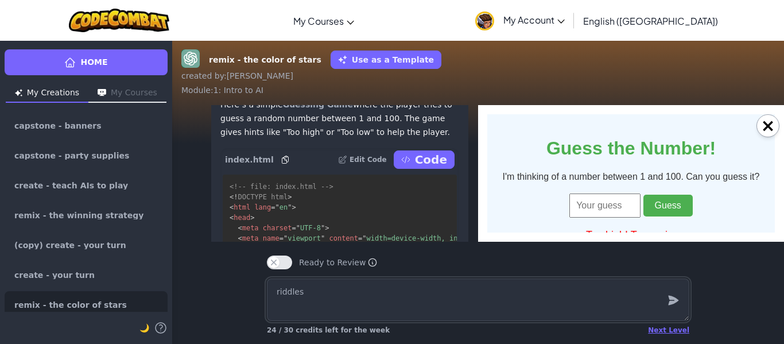
type textarea "x"
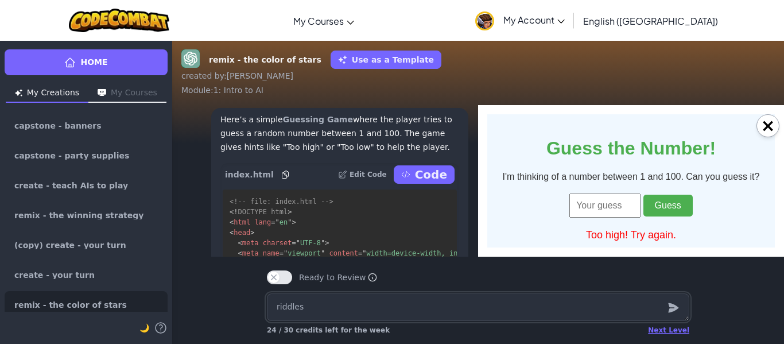
scroll to position [-287, 0]
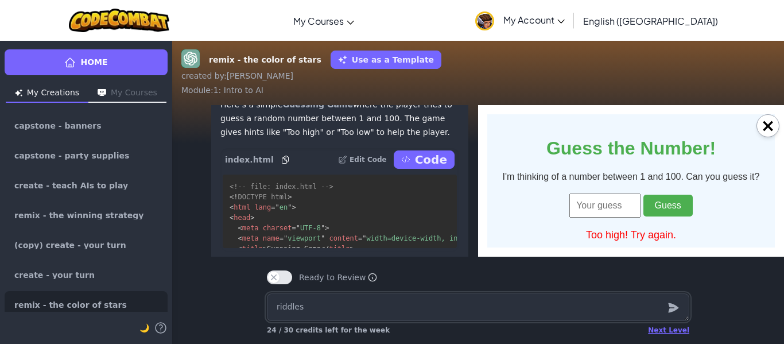
type textarea "riddles"
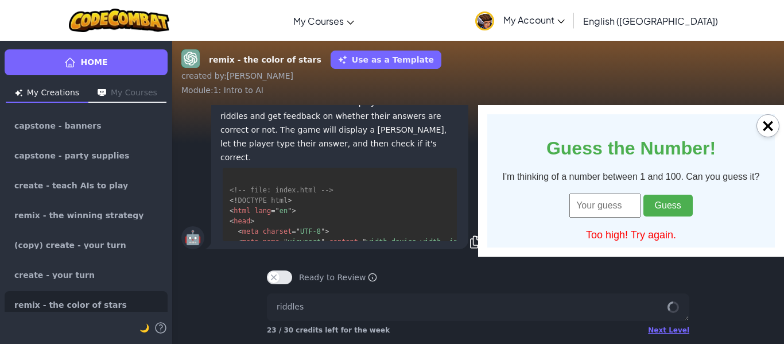
scroll to position [-2850, 1]
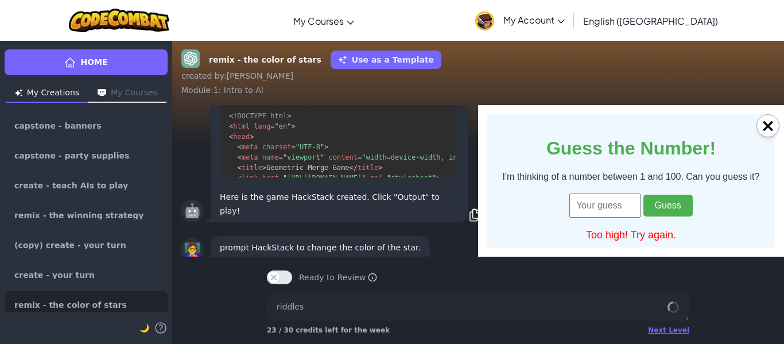
click at [414, 98] on button "Code" at bounding box center [423, 89] width 61 height 18
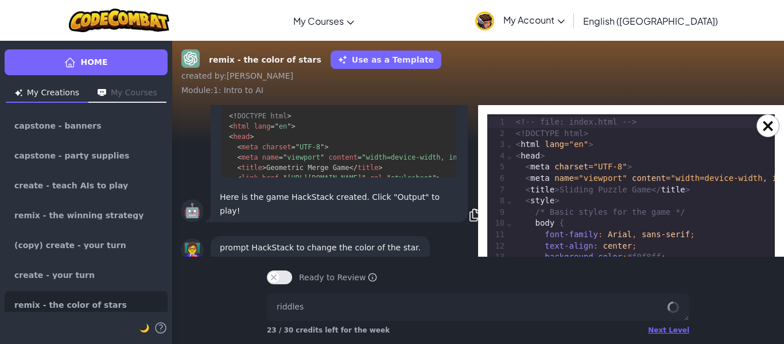
click at [445, 97] on p "Output" at bounding box center [423, 89] width 45 height 16
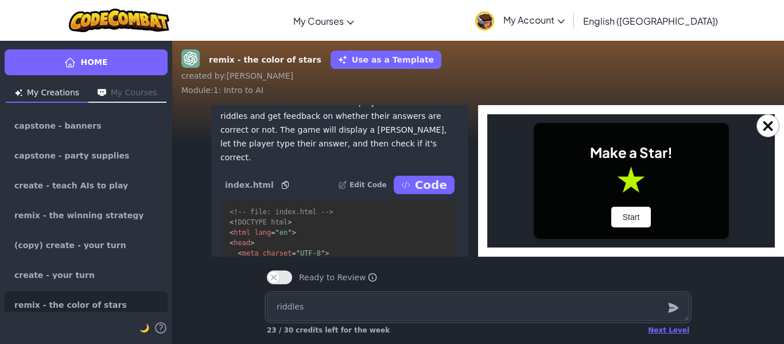
scroll to position [-350, 0]
click at [435, 194] on p "Code" at bounding box center [431, 186] width 32 height 16
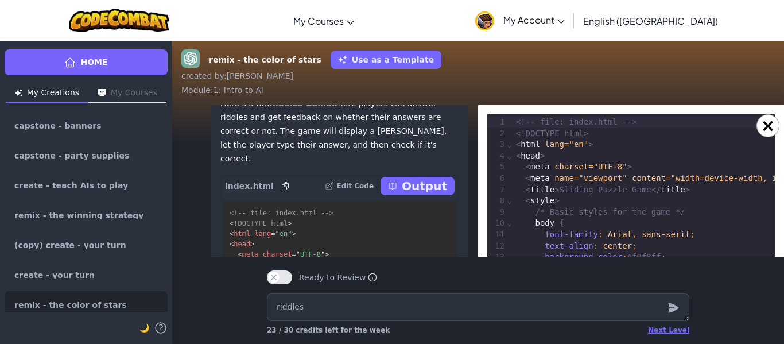
click at [435, 194] on p "Output" at bounding box center [424, 186] width 45 height 16
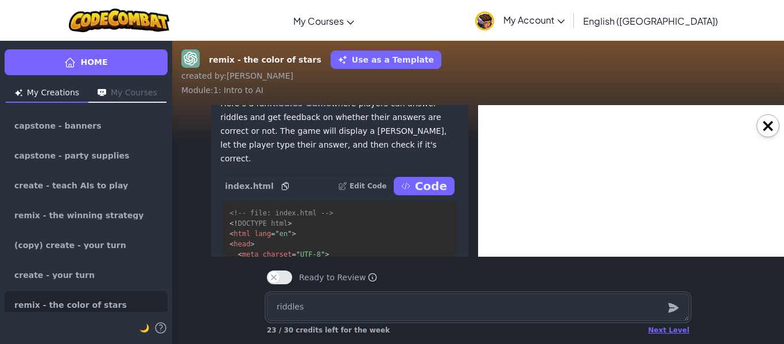
type textarea "x"
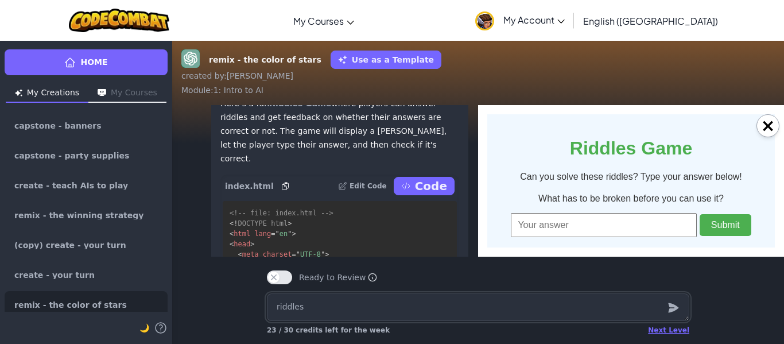
scroll to position [0, 0]
click at [636, 228] on input "text" at bounding box center [604, 225] width 186 height 24
type input "egg"
click at [725, 219] on button "Submit" at bounding box center [725, 225] width 52 height 22
click at [726, 222] on button "Submit" at bounding box center [725, 225] width 52 height 22
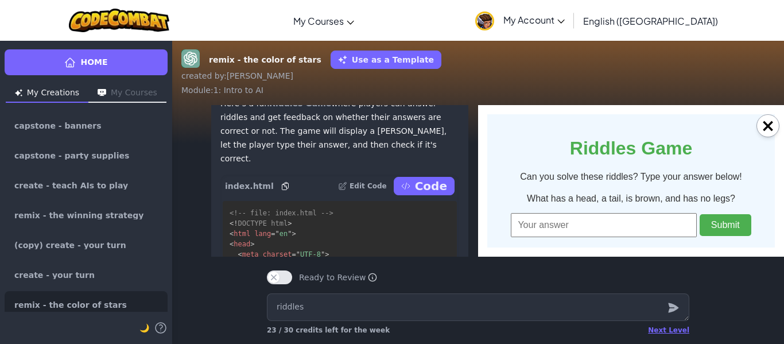
click at [594, 232] on input "text" at bounding box center [604, 225] width 186 height 24
click at [716, 225] on button "Submit" at bounding box center [725, 225] width 52 height 22
click at [715, 227] on button "Submit" at bounding box center [725, 225] width 52 height 22
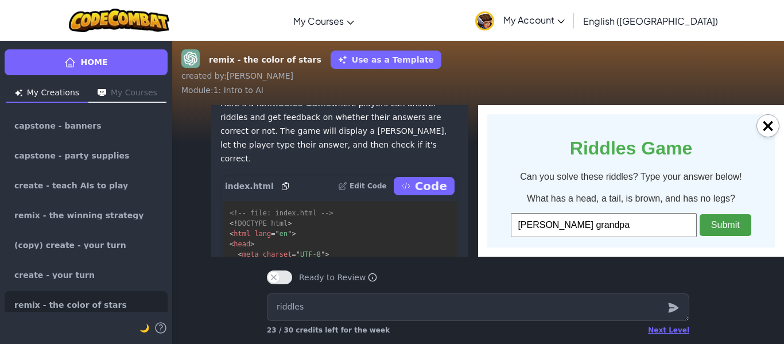
click at [715, 227] on button "Submit" at bounding box center [725, 225] width 52 height 22
click at [536, 226] on input "[PERSON_NAME] grandpa" at bounding box center [604, 225] width 186 height 24
click at [725, 221] on button "Submit" at bounding box center [725, 225] width 52 height 22
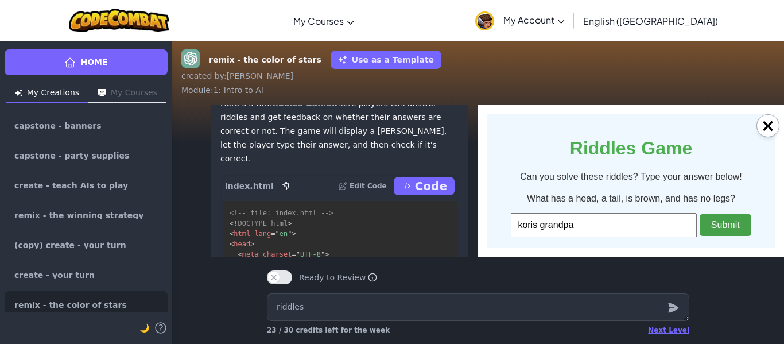
click at [725, 221] on button "Submit" at bounding box center [725, 225] width 52 height 22
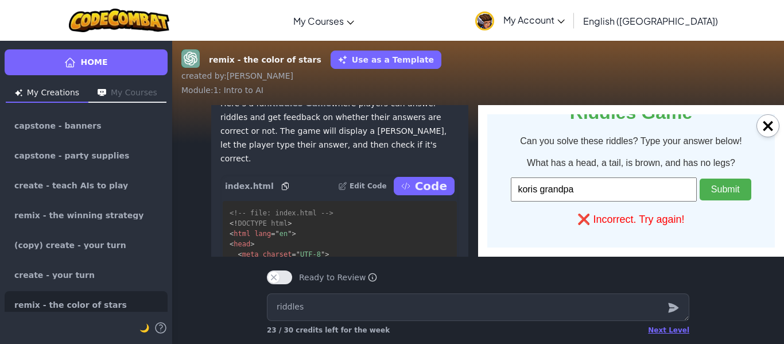
click at [657, 195] on input "koris grandpa" at bounding box center [604, 189] width 186 height 24
type input "k"
click at [737, 186] on button "Submit" at bounding box center [725, 189] width 52 height 22
click at [441, 194] on p "Code" at bounding box center [431, 186] width 32 height 16
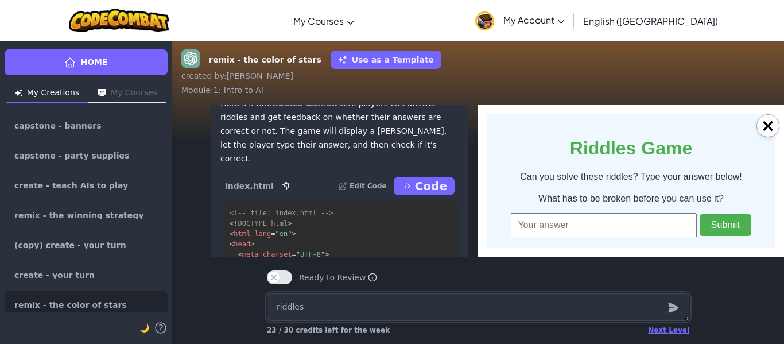
scroll to position [0, 0]
click at [441, 194] on p "Code" at bounding box center [431, 186] width 32 height 16
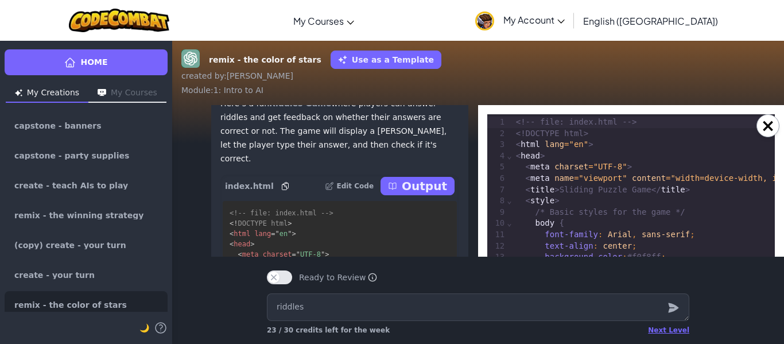
click at [441, 194] on p "Output" at bounding box center [424, 186] width 45 height 16
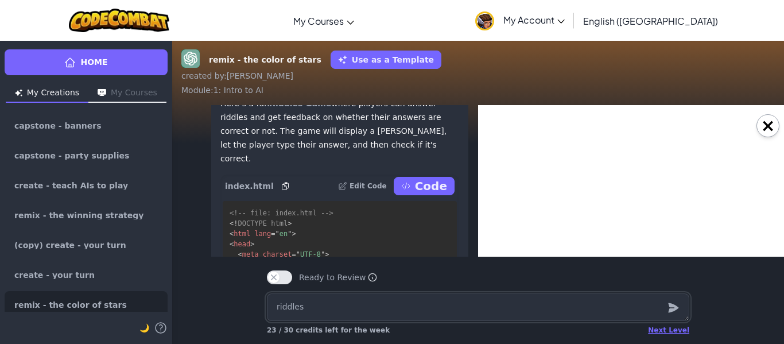
type textarea "x"
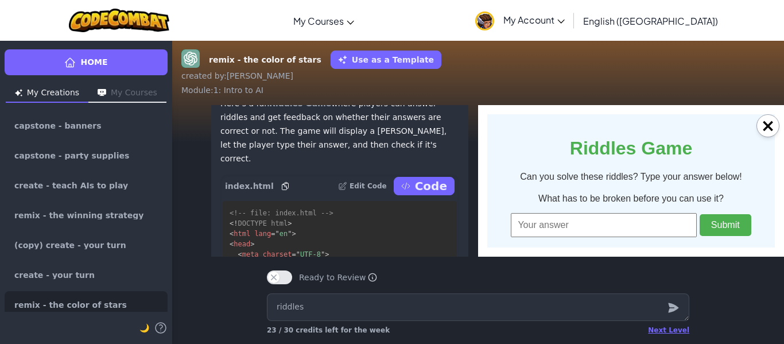
click at [591, 228] on input "text" at bounding box center [604, 225] width 186 height 24
type input "egg"
click at [730, 225] on button "Submit" at bounding box center [725, 225] width 52 height 22
click at [672, 222] on input "text" at bounding box center [604, 225] width 186 height 24
click at [720, 233] on button "Submit" at bounding box center [725, 225] width 52 height 22
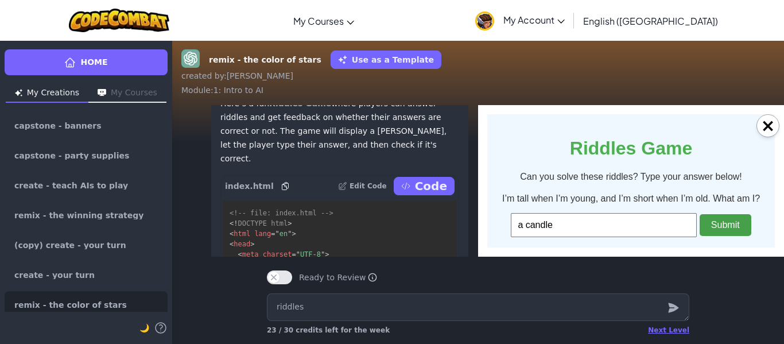
click at [720, 229] on button "Submit" at bounding box center [725, 225] width 52 height 22
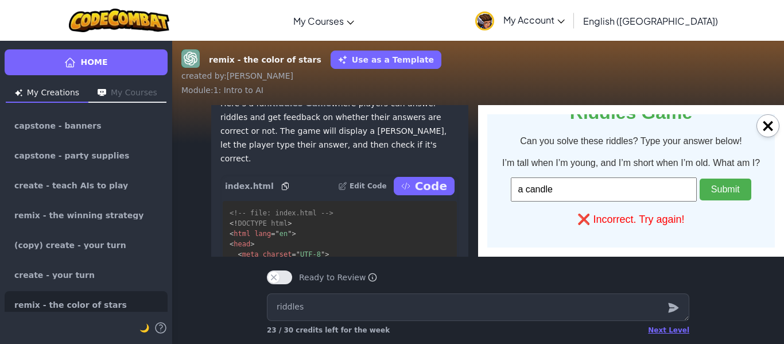
click at [523, 192] on input "a candle" at bounding box center [604, 189] width 186 height 24
type input "candle"
click at [743, 190] on button "Submit" at bounding box center [725, 189] width 52 height 22
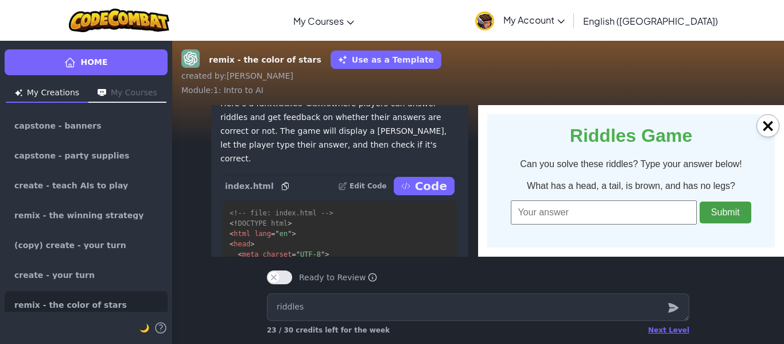
scroll to position [15, 0]
click at [730, 188] on p "What has a head, a tail, is brown, and has no legs?" at bounding box center [631, 186] width 264 height 10
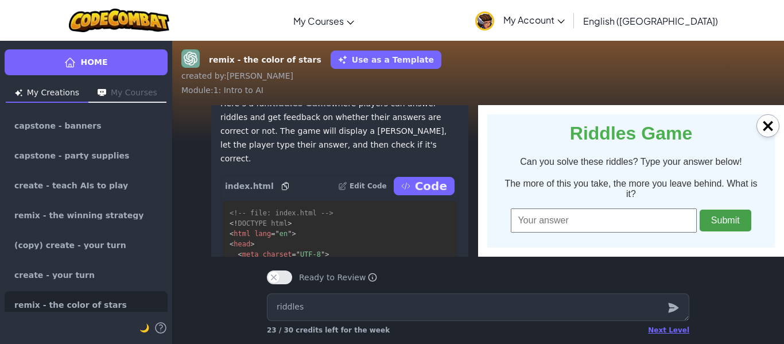
click at [726, 213] on button "Submit" at bounding box center [725, 220] width 52 height 22
click at [626, 212] on input "text" at bounding box center [604, 220] width 186 height 24
type input "a"
click at [718, 209] on button "Submit" at bounding box center [725, 220] width 52 height 22
click at [666, 208] on input "army" at bounding box center [604, 220] width 186 height 24
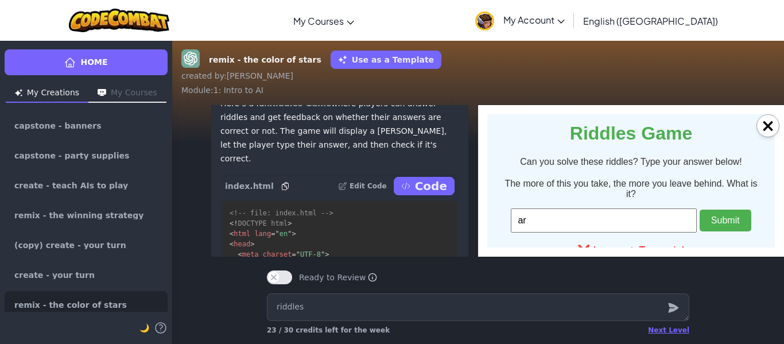
type input "a"
click at [733, 212] on button "Submit" at bounding box center [725, 220] width 52 height 22
click at [719, 209] on button "Submit" at bounding box center [725, 220] width 52 height 22
click at [643, 212] on input "air" at bounding box center [604, 220] width 186 height 24
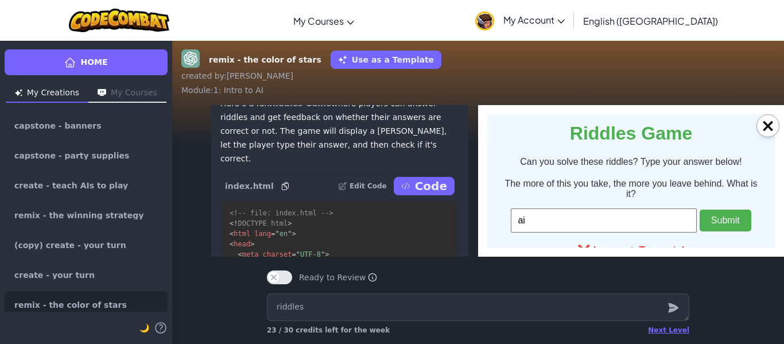
type input "a"
click at [551, 212] on input "text" at bounding box center [604, 220] width 186 height 24
type input "footsteps"
click at [716, 213] on button "Submit" at bounding box center [725, 220] width 52 height 22
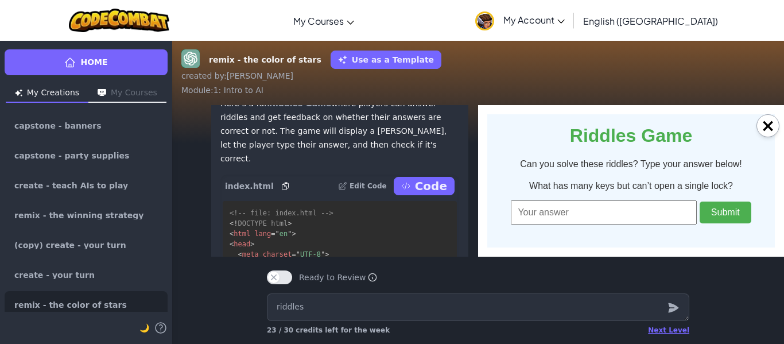
click at [584, 222] on input "text" at bounding box center [604, 212] width 186 height 24
type input "a"
click at [750, 199] on div "What has many keys but can’t open a single lock? clock Submit" at bounding box center [631, 203] width 264 height 44
click at [739, 211] on button "Submit" at bounding box center [725, 212] width 52 height 22
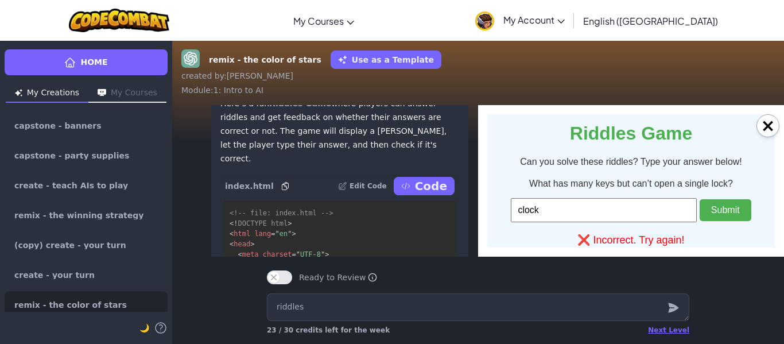
click at [650, 214] on input "clock" at bounding box center [604, 210] width 186 height 24
type input "c"
click at [734, 213] on button "Submit" at bounding box center [725, 210] width 52 height 22
click at [624, 212] on input "[PERSON_NAME]" at bounding box center [604, 210] width 186 height 24
type input "piano"
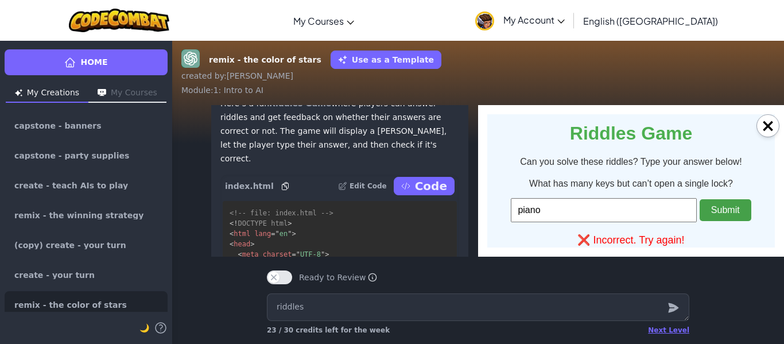
click at [715, 220] on button "Submit" at bounding box center [725, 210] width 52 height 22
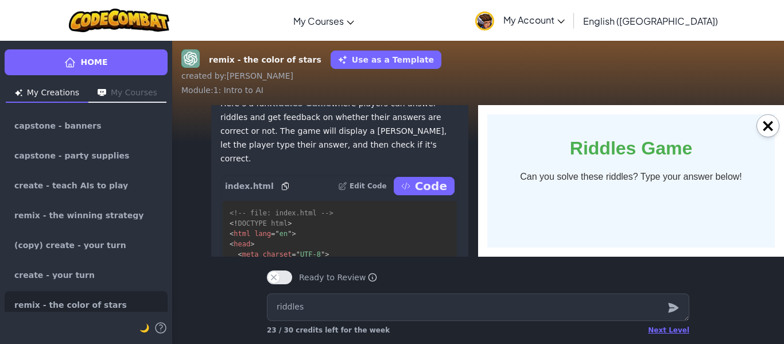
click at [715, 203] on html "Riddles Game Can you solve these riddles? Type your answer below! What has many…" at bounding box center [630, 158] width 287 height 88
click at [445, 194] on p "Code" at bounding box center [431, 186] width 32 height 16
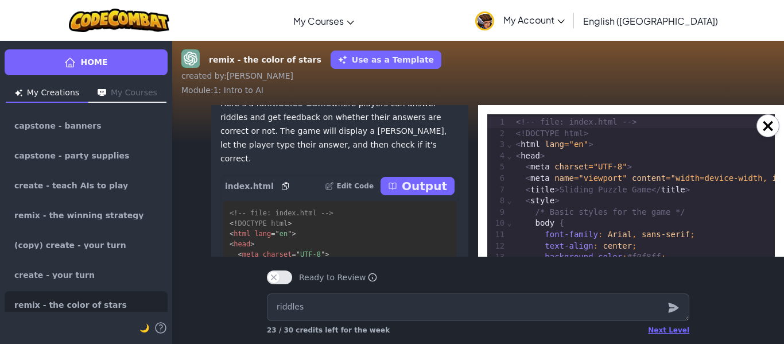
click at [432, 194] on p "Output" at bounding box center [424, 186] width 45 height 16
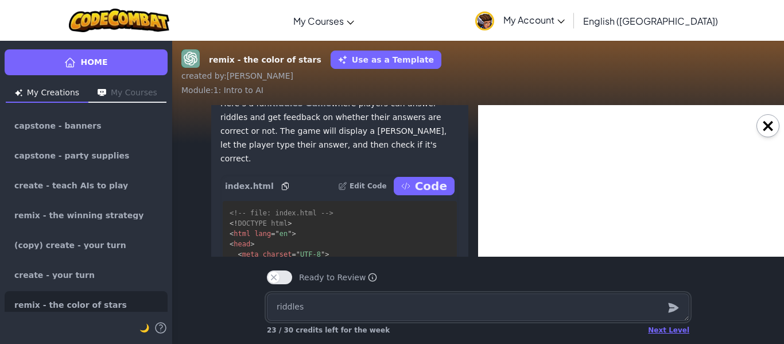
type textarea "x"
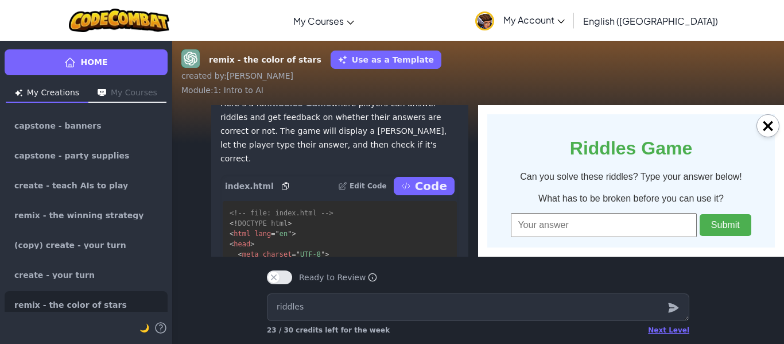
click at [626, 221] on input "text" at bounding box center [604, 225] width 186 height 24
type input "egg"
click at [723, 224] on button "Submit" at bounding box center [725, 225] width 52 height 22
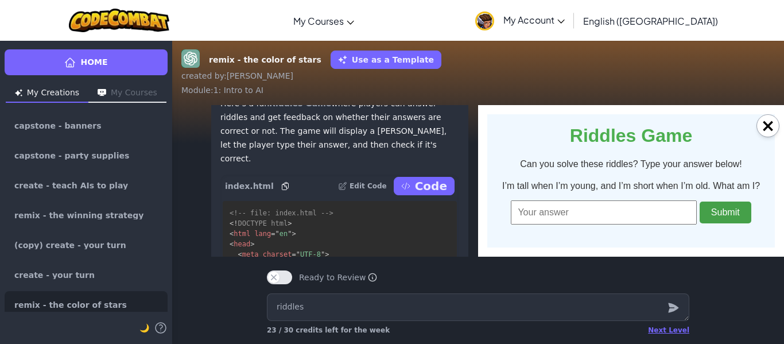
scroll to position [15, 0]
click at [655, 216] on input "text" at bounding box center [604, 212] width 186 height 24
click at [722, 215] on button "Submit" at bounding box center [725, 212] width 52 height 22
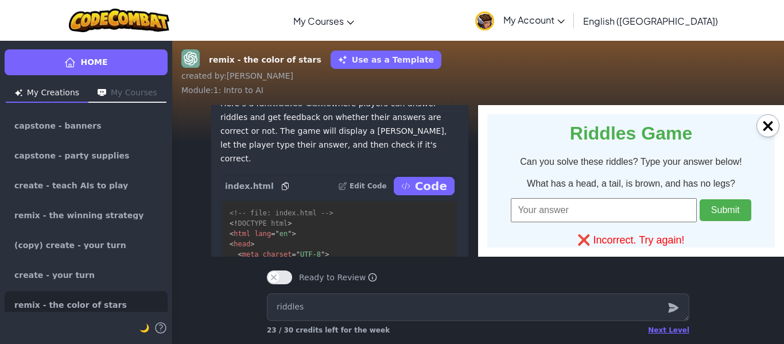
click at [654, 219] on input "text" at bounding box center [604, 210] width 186 height 24
click at [742, 212] on button "Submit" at bounding box center [725, 210] width 52 height 22
click at [654, 221] on input "text" at bounding box center [604, 210] width 186 height 24
click at [632, 220] on input "text" at bounding box center [604, 210] width 186 height 24
type input "coin"
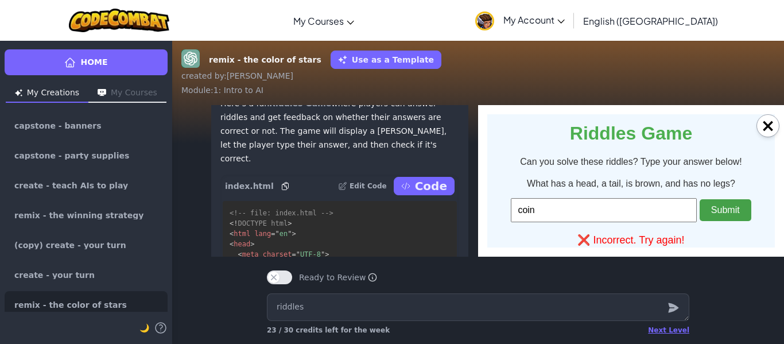
click at [719, 215] on button "Submit" at bounding box center [725, 210] width 52 height 22
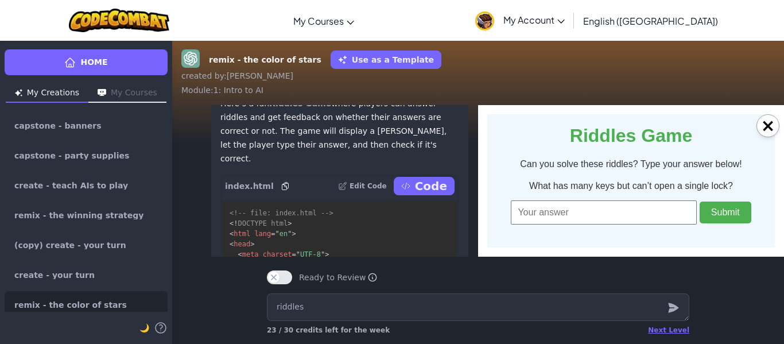
click at [656, 216] on input "text" at bounding box center [604, 212] width 186 height 24
type input "piano"
click at [743, 212] on button "Submit" at bounding box center [725, 212] width 52 height 22
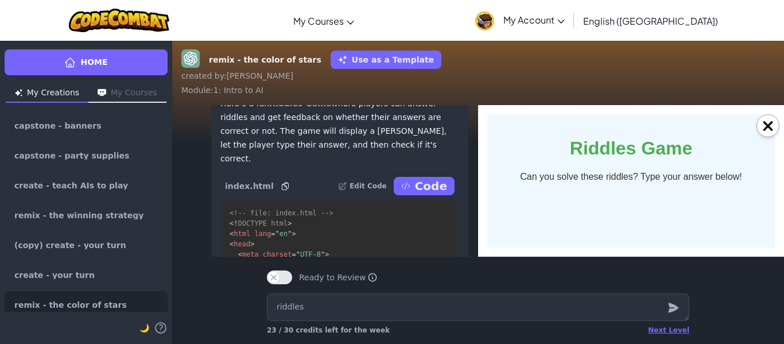
scroll to position [0, 0]
click at [725, 203] on html "Riddles Game Can you solve these riddles? Type your answer below! What has many…" at bounding box center [630, 158] width 287 height 88
click at [760, 122] on button "×" at bounding box center [767, 125] width 23 height 23
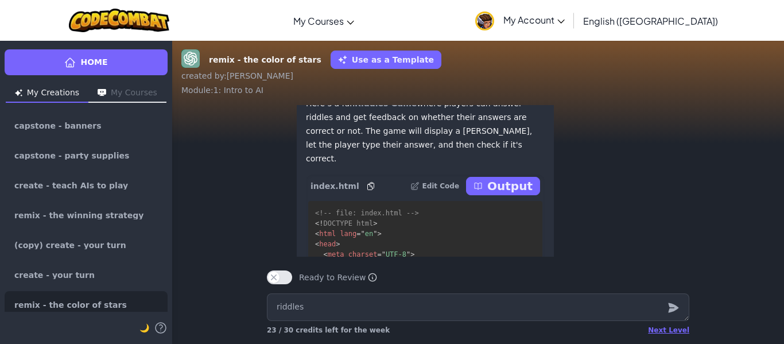
click at [760, 122] on div "🤖 Here’s a fun Riddles Game where players can answer riddles and get feedback o…" at bounding box center [478, 346] width 612 height 522
click at [492, 195] on button "Output" at bounding box center [503, 186] width 74 height 18
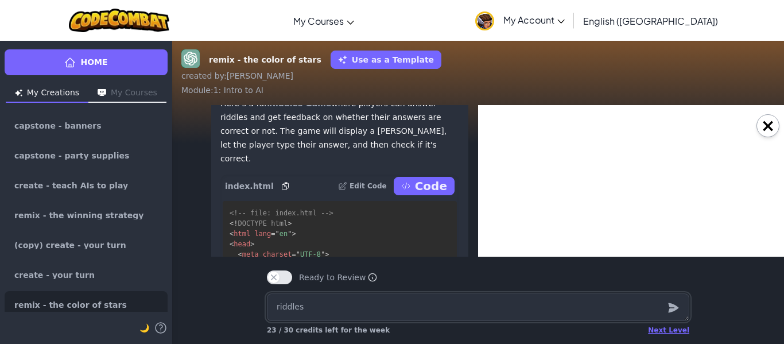
type textarea "x"
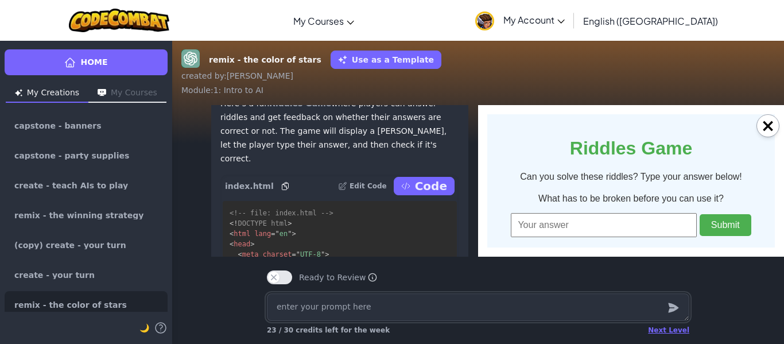
type textarea "x"
type textarea "e"
type textarea "x"
type textarea "eg"
type textarea "x"
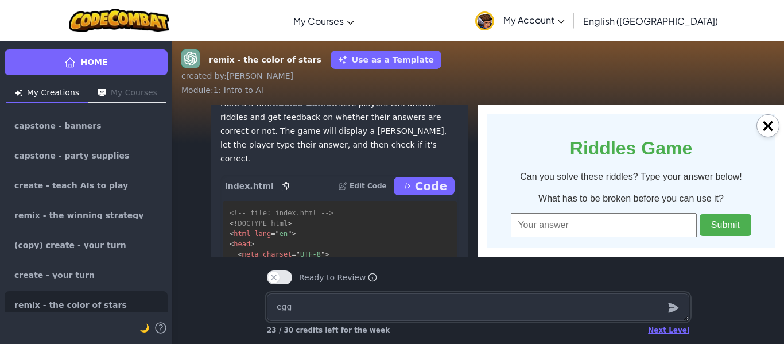
type textarea "egg"
click at [552, 227] on input "text" at bounding box center [604, 225] width 186 height 24
type input "egg"
click at [713, 228] on button "Submit" at bounding box center [725, 225] width 52 height 22
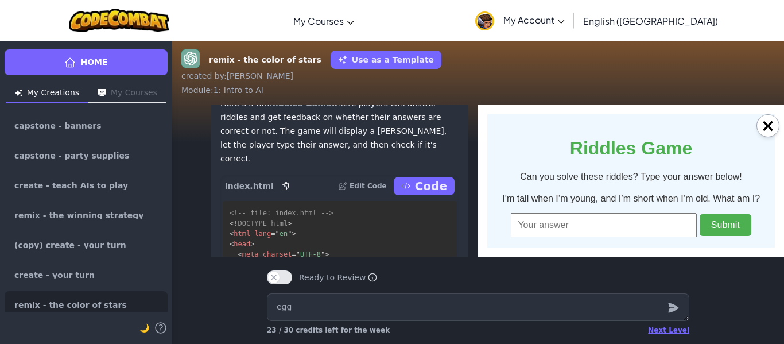
click at [626, 244] on div "I’m tall when I’m young, and I’m short when I’m old. What am I? Submit ❌ Incorr…" at bounding box center [631, 227] width 264 height 68
click at [601, 236] on input "text" at bounding box center [604, 225] width 186 height 24
type input "candle"
click at [718, 224] on button "Submit" at bounding box center [725, 225] width 52 height 22
click at [656, 234] on input "text" at bounding box center [604, 225] width 186 height 24
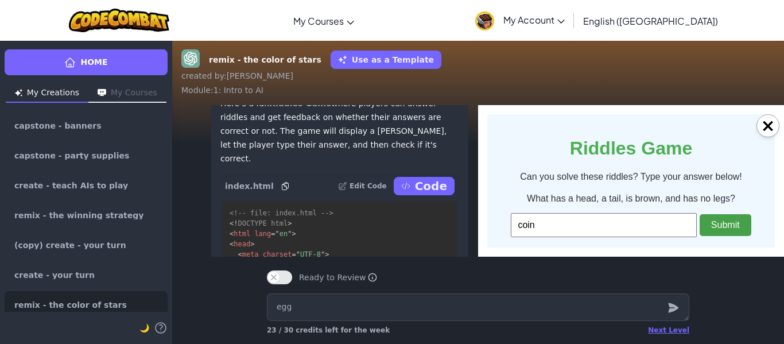
type input "coin"
click at [745, 231] on button "Submit" at bounding box center [725, 225] width 52 height 22
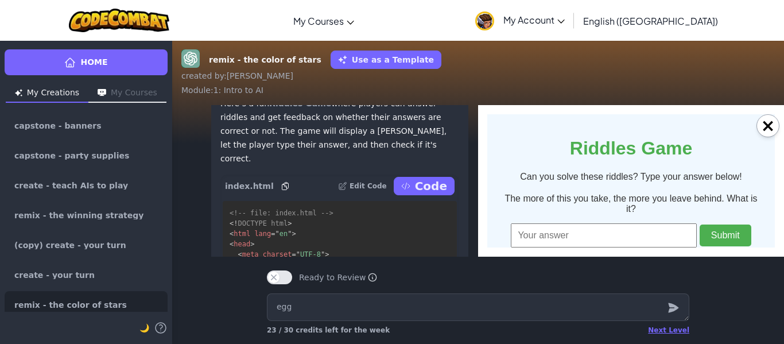
click at [657, 231] on input "text" at bounding box center [604, 235] width 186 height 24
type input "footsteps"
click at [736, 226] on button "Submit" at bounding box center [725, 235] width 52 height 22
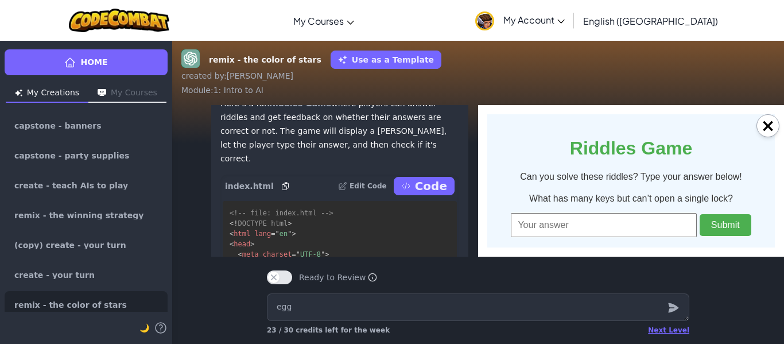
click at [662, 232] on input "text" at bounding box center [604, 225] width 186 height 24
type input "piano"
click at [721, 227] on button "Submit" at bounding box center [725, 225] width 52 height 22
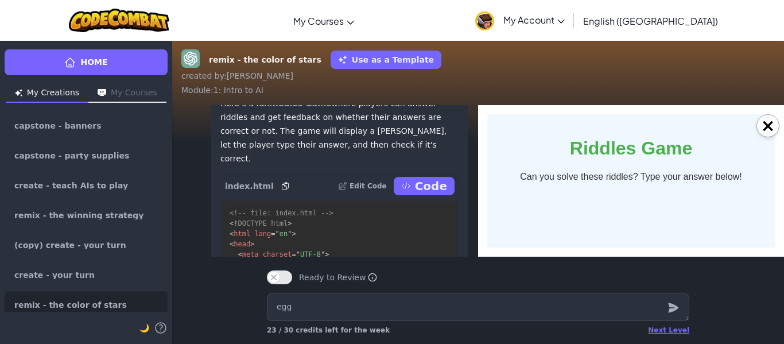
click at [419, 194] on p "Code" at bounding box center [431, 186] width 32 height 16
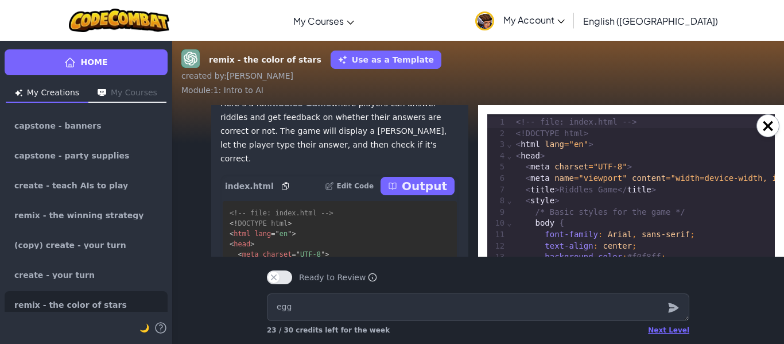
click at [419, 194] on p "Output" at bounding box center [424, 186] width 45 height 16
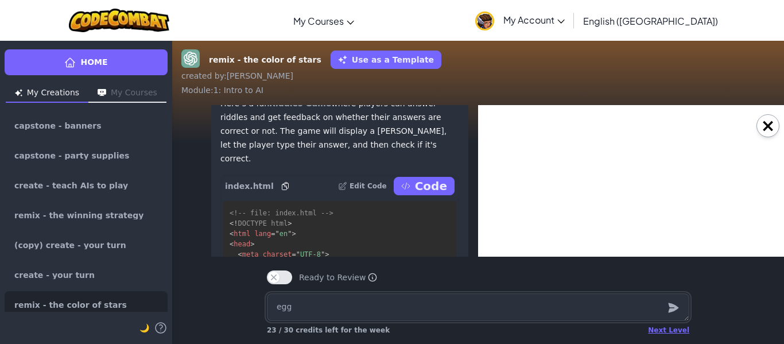
type textarea "x"
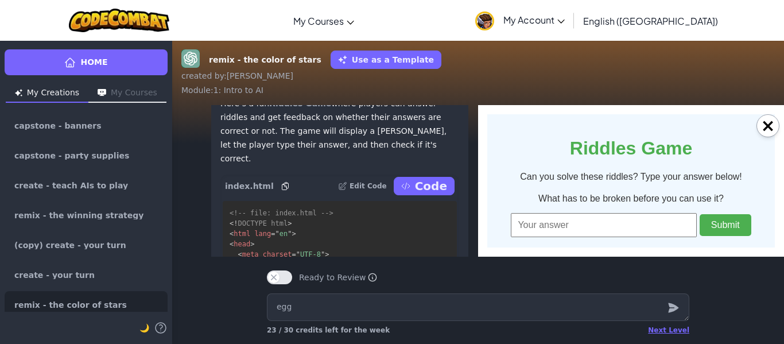
click at [561, 227] on input "text" at bounding box center [604, 225] width 186 height 24
type input "egg"
click at [713, 228] on button "Submit" at bounding box center [725, 225] width 52 height 22
click at [634, 231] on input "text" at bounding box center [604, 225] width 186 height 24
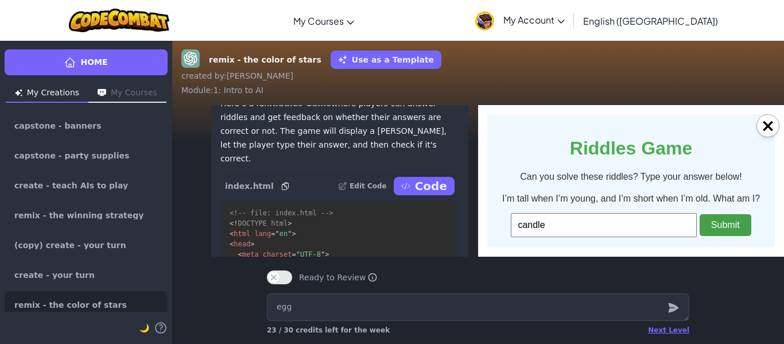
type input "candle"
click at [728, 223] on button "Submit" at bounding box center [725, 225] width 52 height 22
click at [721, 225] on button "Submit" at bounding box center [725, 225] width 52 height 22
click at [648, 237] on input "text" at bounding box center [604, 225] width 186 height 24
type input "coin"
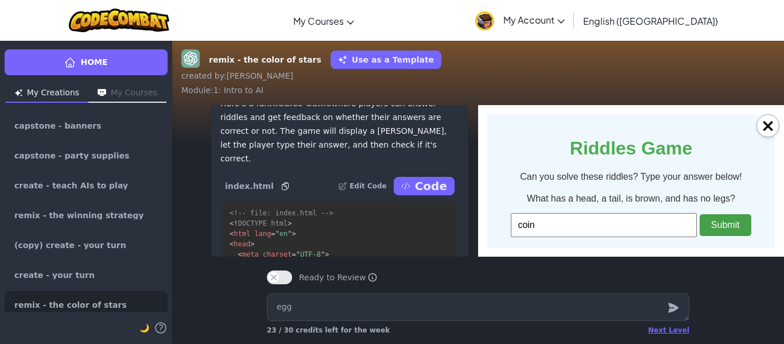
click at [729, 229] on button "Submit" at bounding box center [725, 225] width 52 height 22
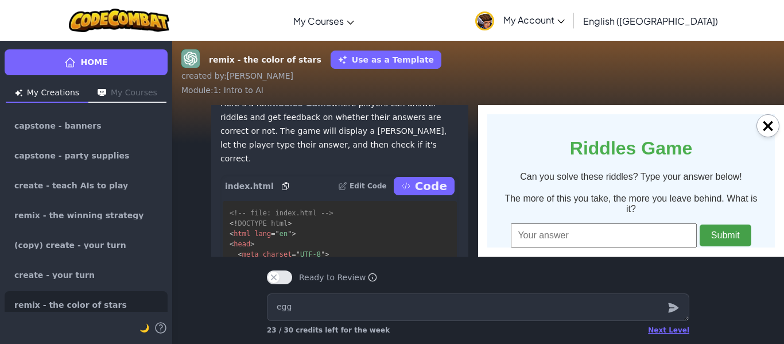
click at [729, 229] on button "Submit" at bounding box center [725, 235] width 52 height 22
click at [649, 231] on input "text" at bounding box center [604, 235] width 186 height 24
type input "footsteps"
click at [726, 232] on button "Submit" at bounding box center [725, 235] width 52 height 22
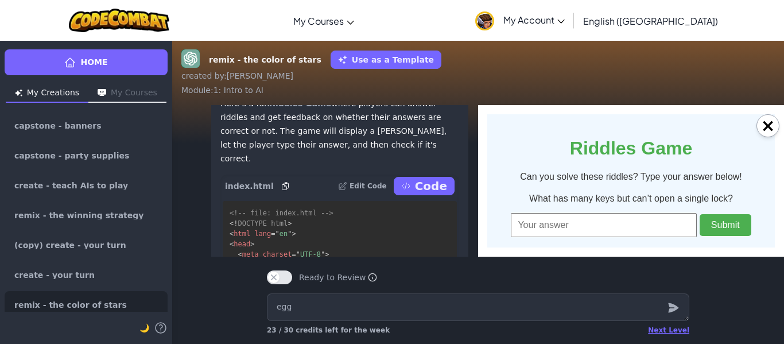
click at [667, 229] on input "text" at bounding box center [604, 225] width 186 height 24
type input "piano"
click at [734, 216] on button "Submit" at bounding box center [725, 225] width 52 height 22
click at [730, 218] on button "Submit" at bounding box center [725, 225] width 52 height 22
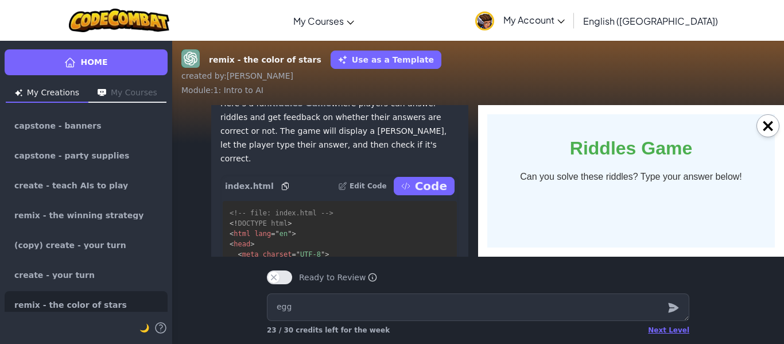
click at [141, 94] on button "My Courses" at bounding box center [127, 93] width 78 height 18
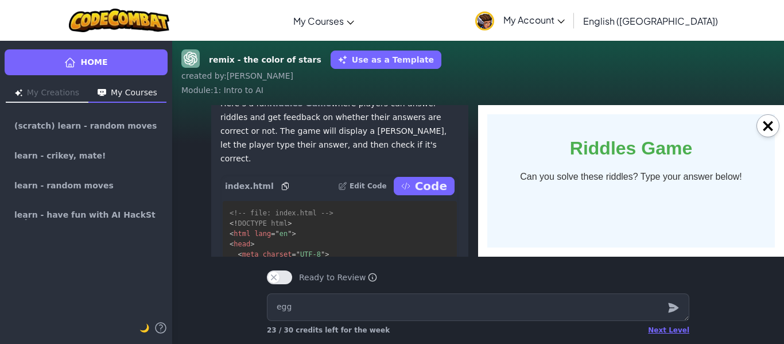
click at [70, 98] on button "My Creations" at bounding box center [47, 93] width 83 height 18
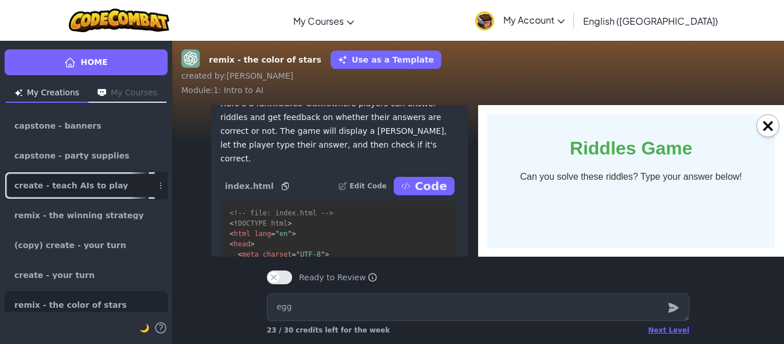
click at [141, 186] on div at bounding box center [139, 185] width 18 height 26
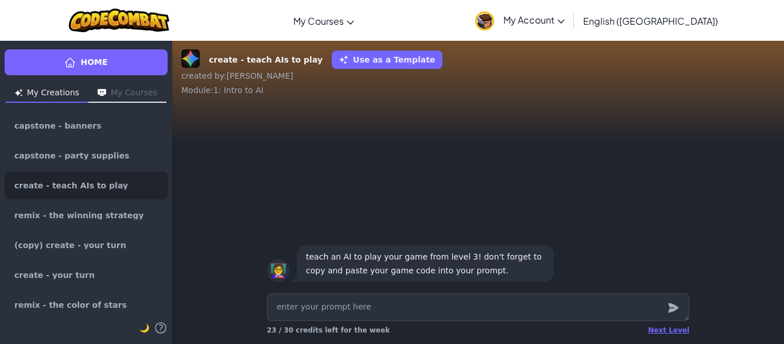
click at [674, 313] on icon "submit" at bounding box center [673, 308] width 13 height 14
click at [665, 310] on div at bounding box center [672, 307] width 23 height 28
click at [566, 306] on textarea at bounding box center [478, 307] width 422 height 28
type textarea "x"
type textarea "c"
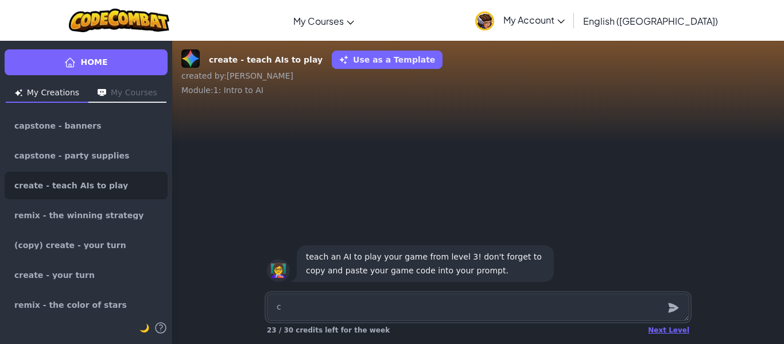
type textarea "x"
type textarea "co"
type textarea "x"
type textarea "cod"
type textarea "x"
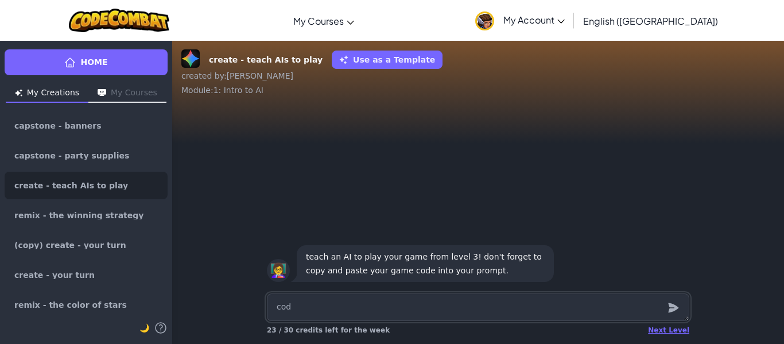
type textarea "code"
type textarea "x"
type textarea "code"
type textarea "x"
type textarea "code m"
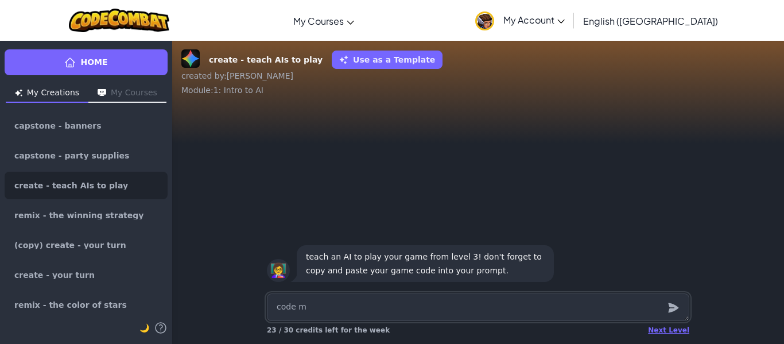
type textarea "x"
type textarea "code me"
click at [668, 308] on icon "submit" at bounding box center [673, 308] width 13 height 14
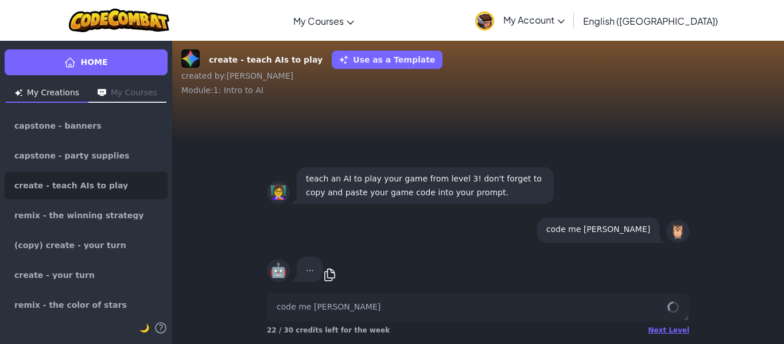
scroll to position [1, 0]
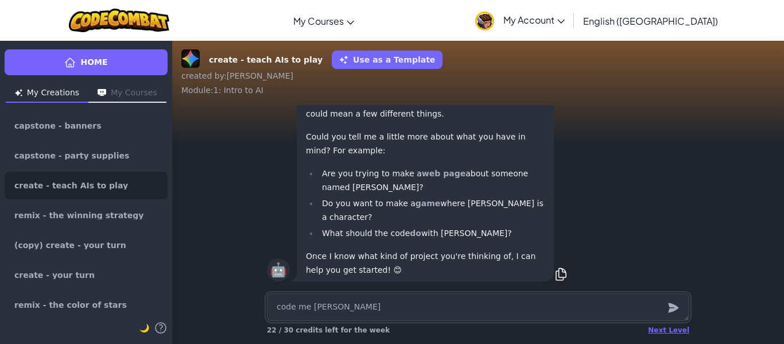
click at [634, 315] on textarea "code me [PERSON_NAME]" at bounding box center [478, 307] width 422 height 28
click at [664, 308] on div at bounding box center [672, 307] width 23 height 28
click at [676, 301] on icon "submit" at bounding box center [673, 308] width 13 height 14
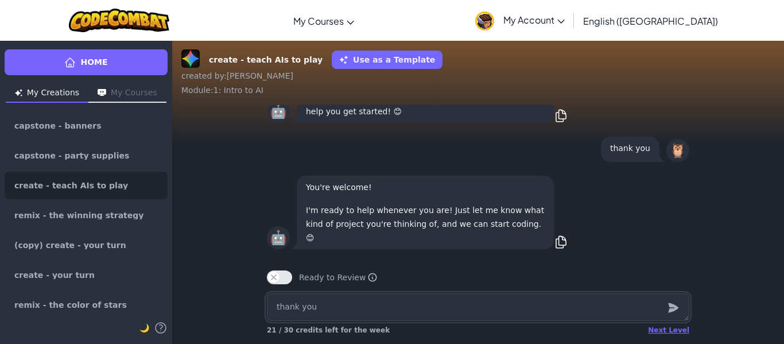
click at [613, 317] on textarea "thank you" at bounding box center [478, 307] width 422 height 28
click at [602, 312] on textarea "thank you" at bounding box center [478, 307] width 422 height 28
click at [672, 303] on icon "submit" at bounding box center [673, 308] width 13 height 14
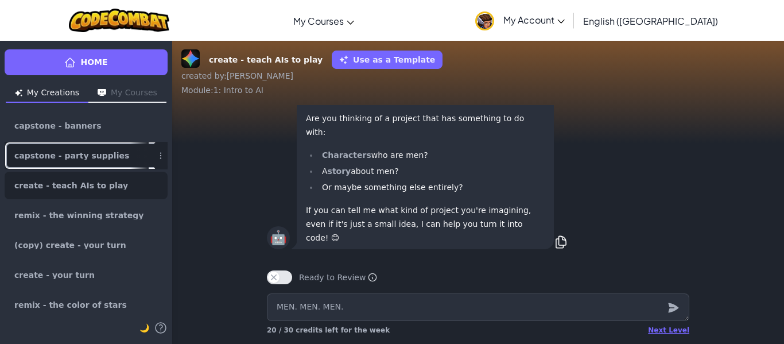
click at [131, 156] on div at bounding box center [139, 155] width 18 height 26
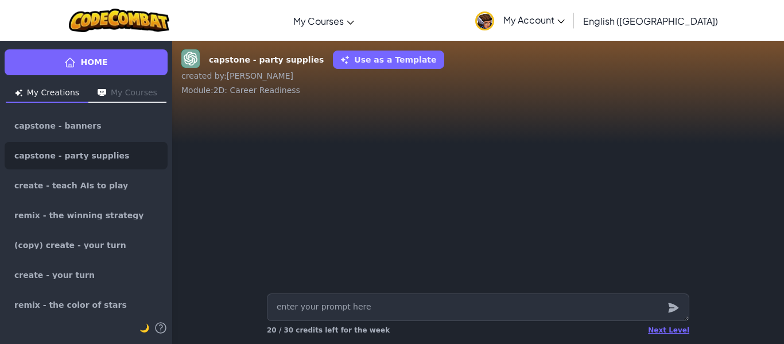
click at [556, 298] on textarea at bounding box center [478, 307] width 422 height 28
click at [675, 313] on icon "submit" at bounding box center [673, 308] width 13 height 14
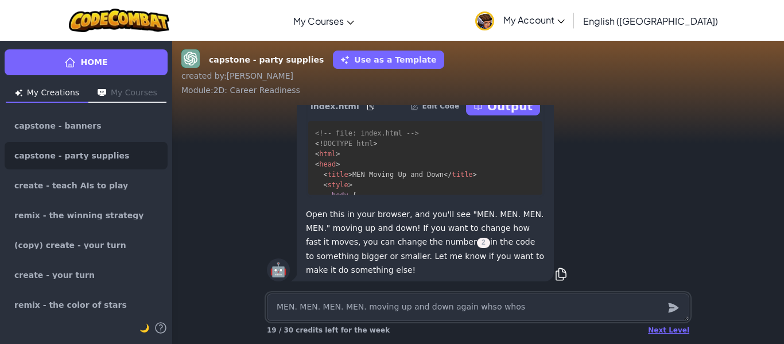
scroll to position [-114, 0]
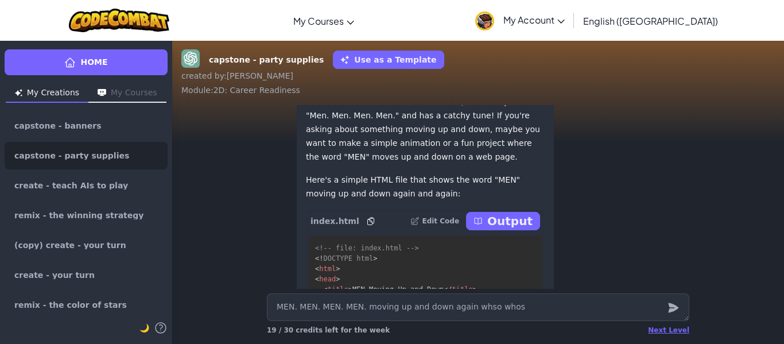
click at [511, 218] on p "Output" at bounding box center [509, 221] width 45 height 16
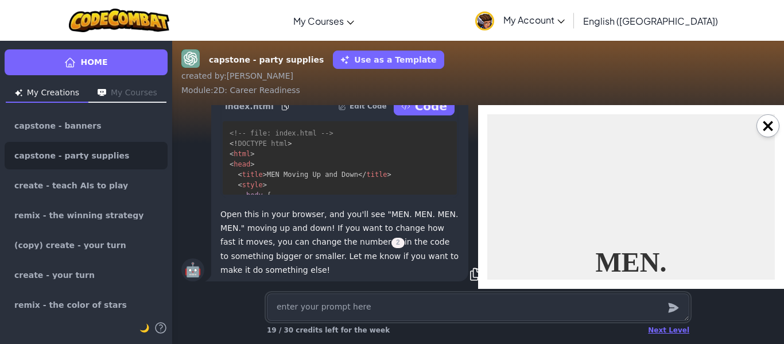
scroll to position [-188, 0]
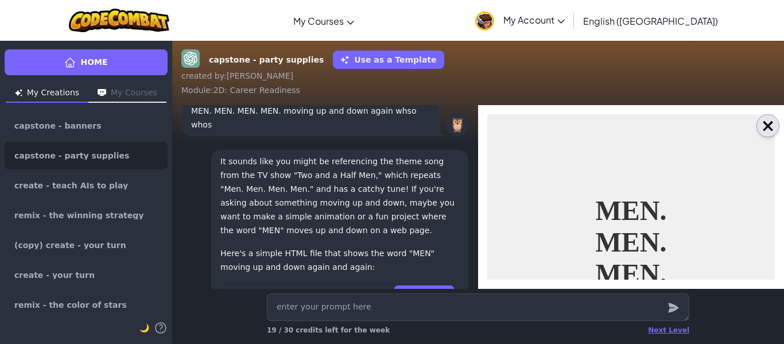
click at [761, 125] on button "×" at bounding box center [767, 125] width 23 height 23
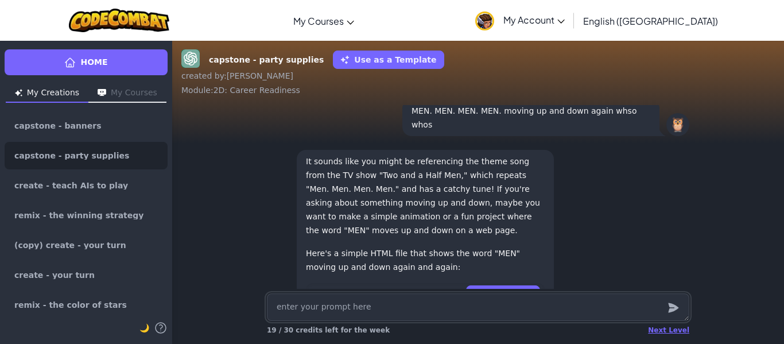
click at [538, 310] on textarea at bounding box center [478, 307] width 422 height 28
click at [672, 309] on icon "submit" at bounding box center [673, 308] width 10 height 10
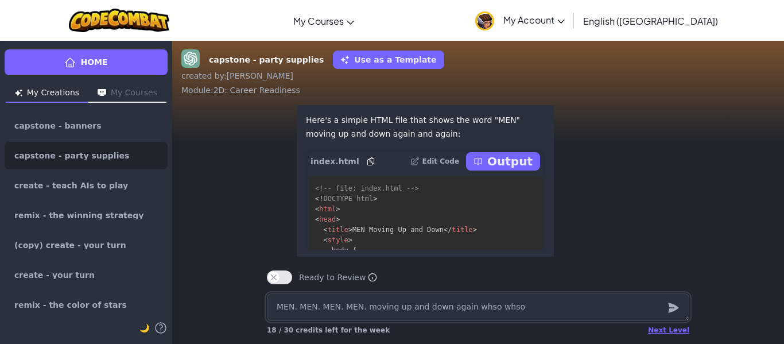
scroll to position [1, 0]
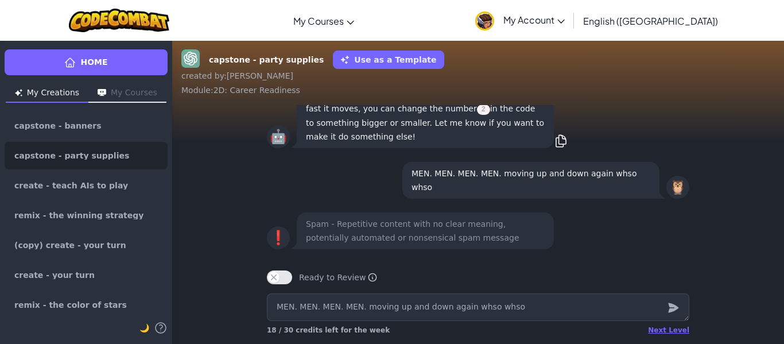
click at [548, 306] on textarea "MEN. MEN. MEN. MEN. moving up and down again whso whso" at bounding box center [478, 307] width 422 height 28
click at [677, 308] on icon "submit" at bounding box center [673, 308] width 10 height 10
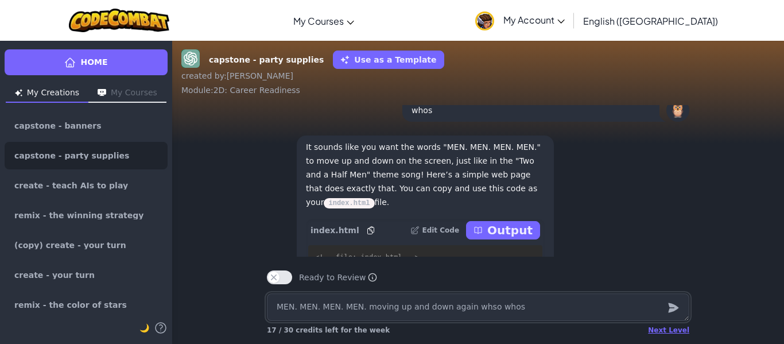
scroll to position [-212, 0]
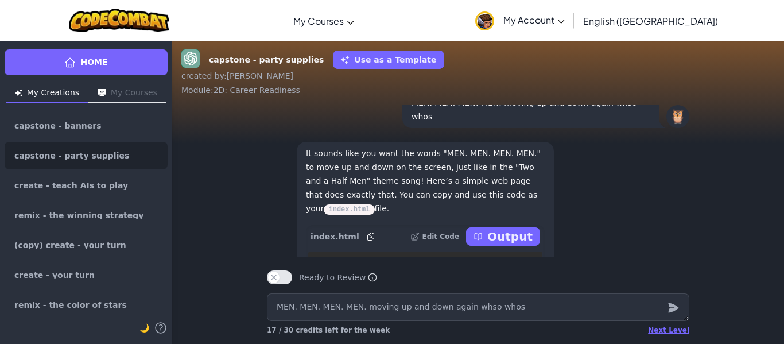
click at [508, 240] on p "Output" at bounding box center [509, 236] width 45 height 16
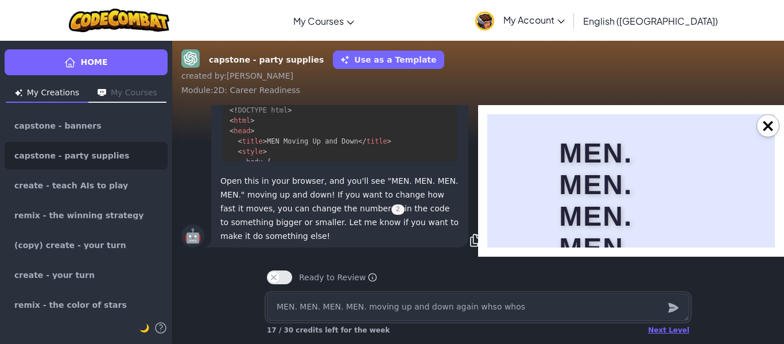
scroll to position [-483, 0]
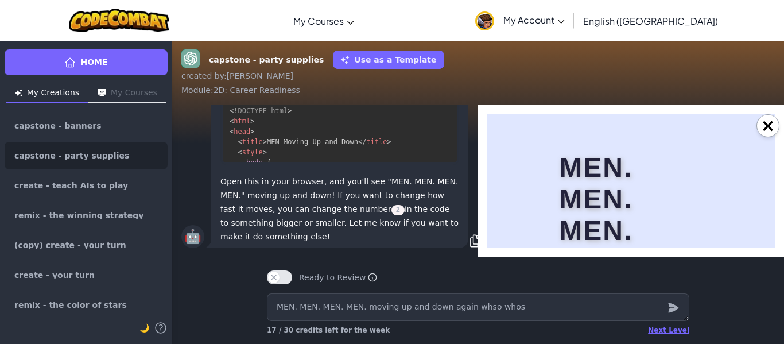
click at [431, 81] on p "Code" at bounding box center [431, 73] width 32 height 16
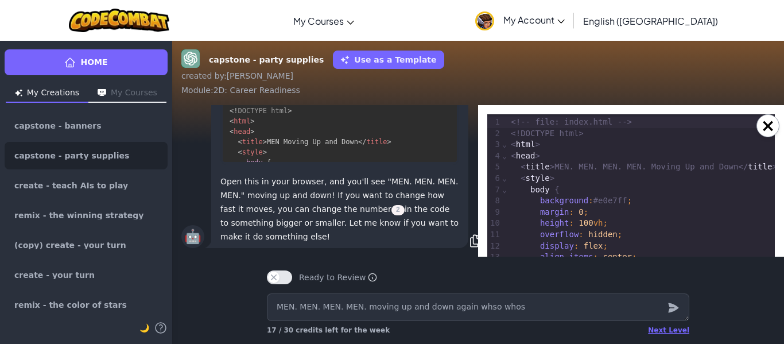
click at [397, 78] on icon at bounding box center [392, 73] width 9 height 9
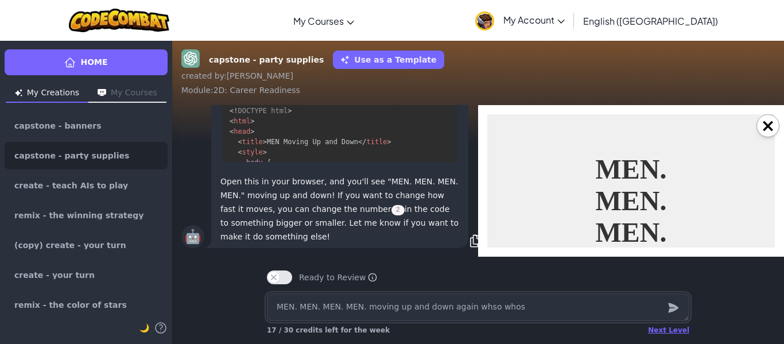
scroll to position [0, 0]
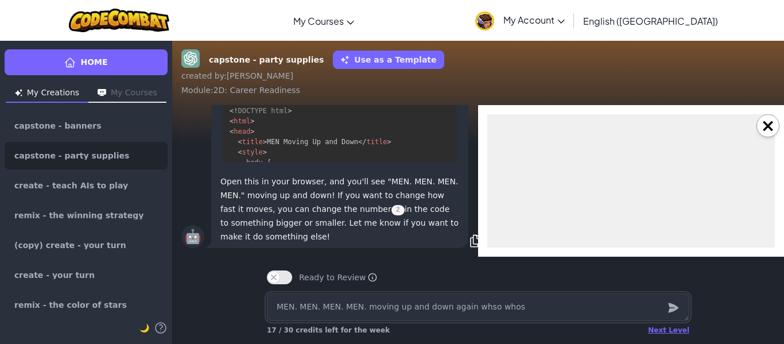
click at [475, 294] on textarea "MEN. MEN. MEN. MEN. moving up and down again whso whos" at bounding box center [478, 307] width 422 height 28
click at [676, 304] on icon "submit" at bounding box center [673, 308] width 13 height 14
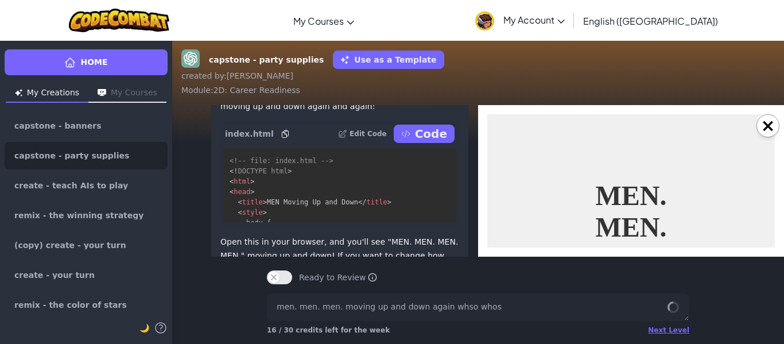
scroll to position [-703, 0]
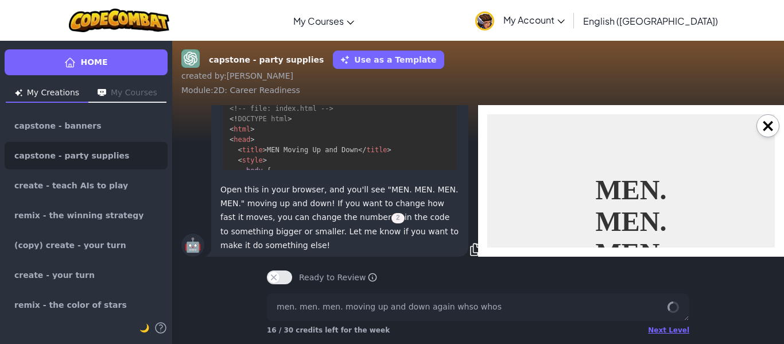
click at [430, 89] on p "Code" at bounding box center [431, 81] width 32 height 16
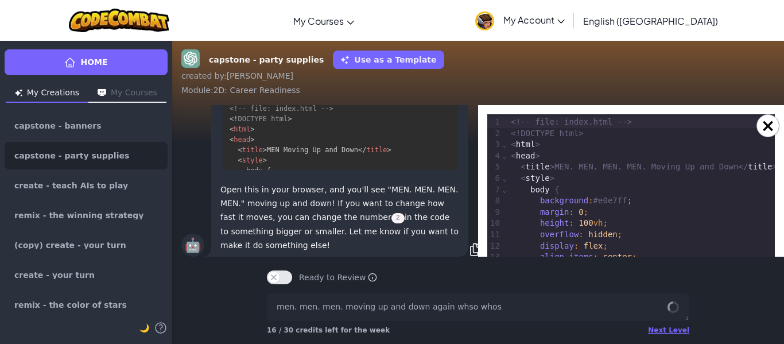
click at [427, 89] on p "Output" at bounding box center [424, 81] width 45 height 16
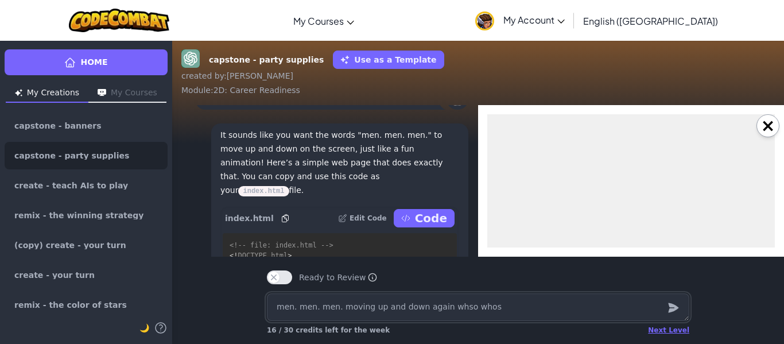
scroll to position [1, 0]
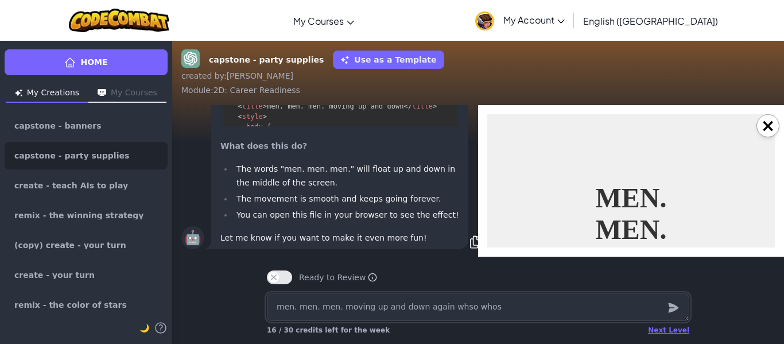
click at [417, 310] on textarea "men. men. men. moving up and down again whso whos" at bounding box center [478, 307] width 422 height 28
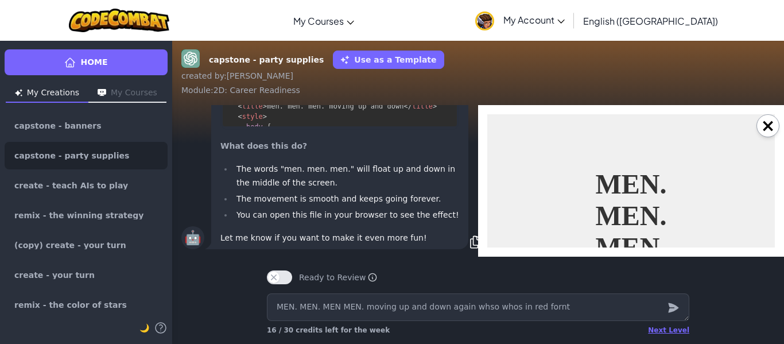
click at [671, 311] on icon "submit" at bounding box center [673, 308] width 10 height 10
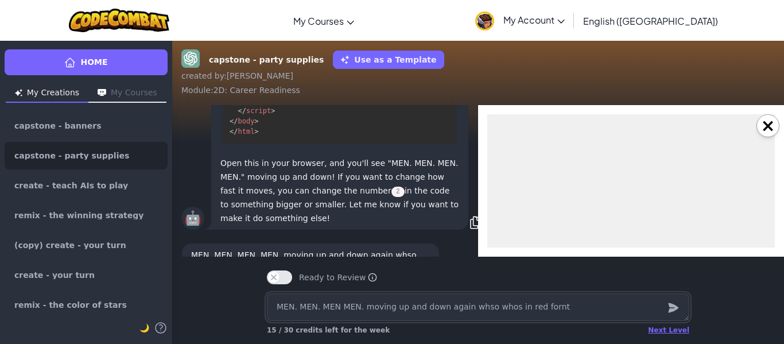
scroll to position [-1242, 0]
click at [421, 61] on p "Code" at bounding box center [431, 53] width 32 height 16
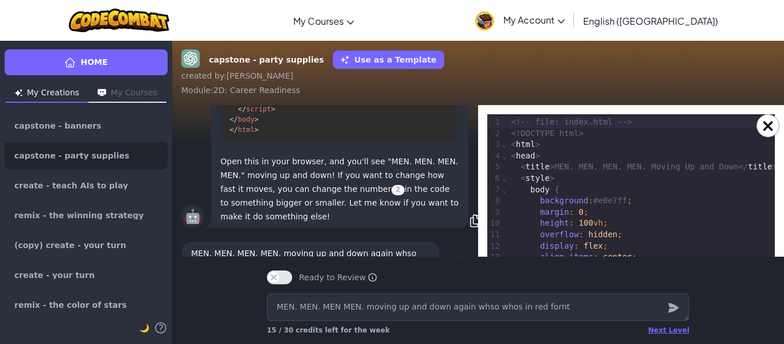
click at [421, 61] on p "Output" at bounding box center [424, 53] width 45 height 16
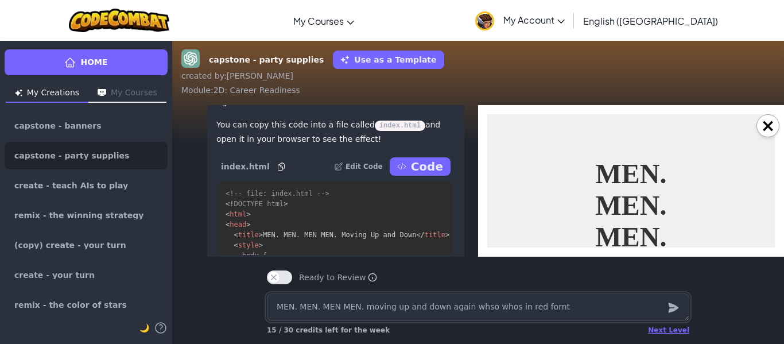
scroll to position [-169, 4]
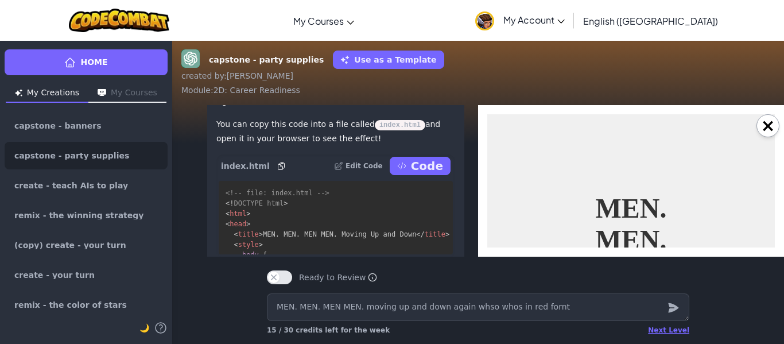
click at [427, 174] on p "Code" at bounding box center [427, 166] width 32 height 16
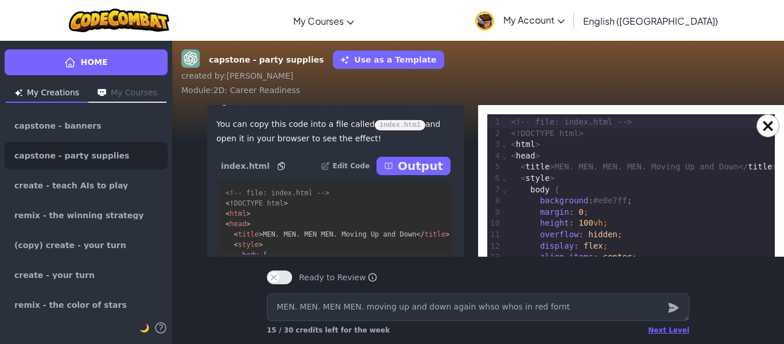
click at [431, 174] on p "Output" at bounding box center [420, 166] width 45 height 16
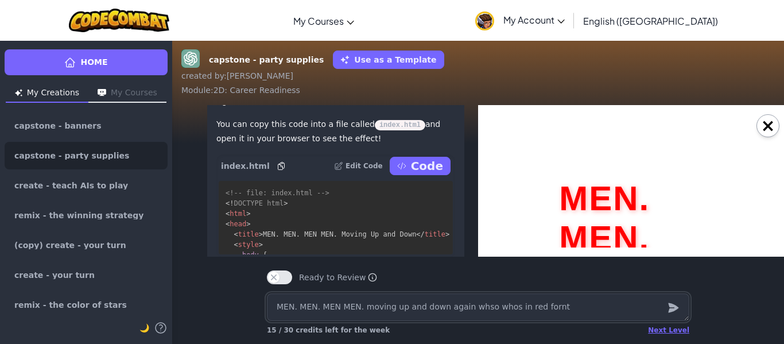
scroll to position [0, 0]
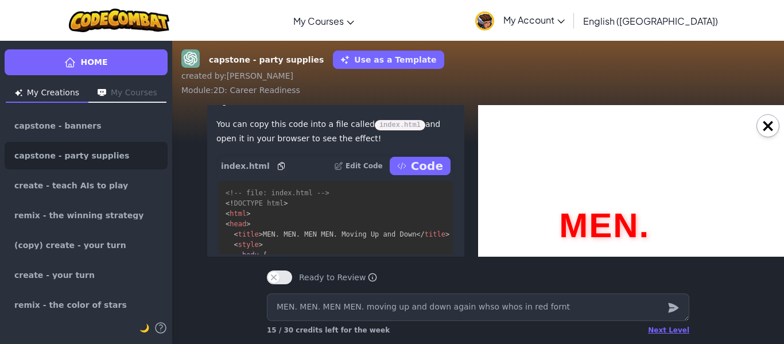
click at [357, 170] on p "Edit Code" at bounding box center [363, 165] width 37 height 9
